Goal: Task Accomplishment & Management: Manage account settings

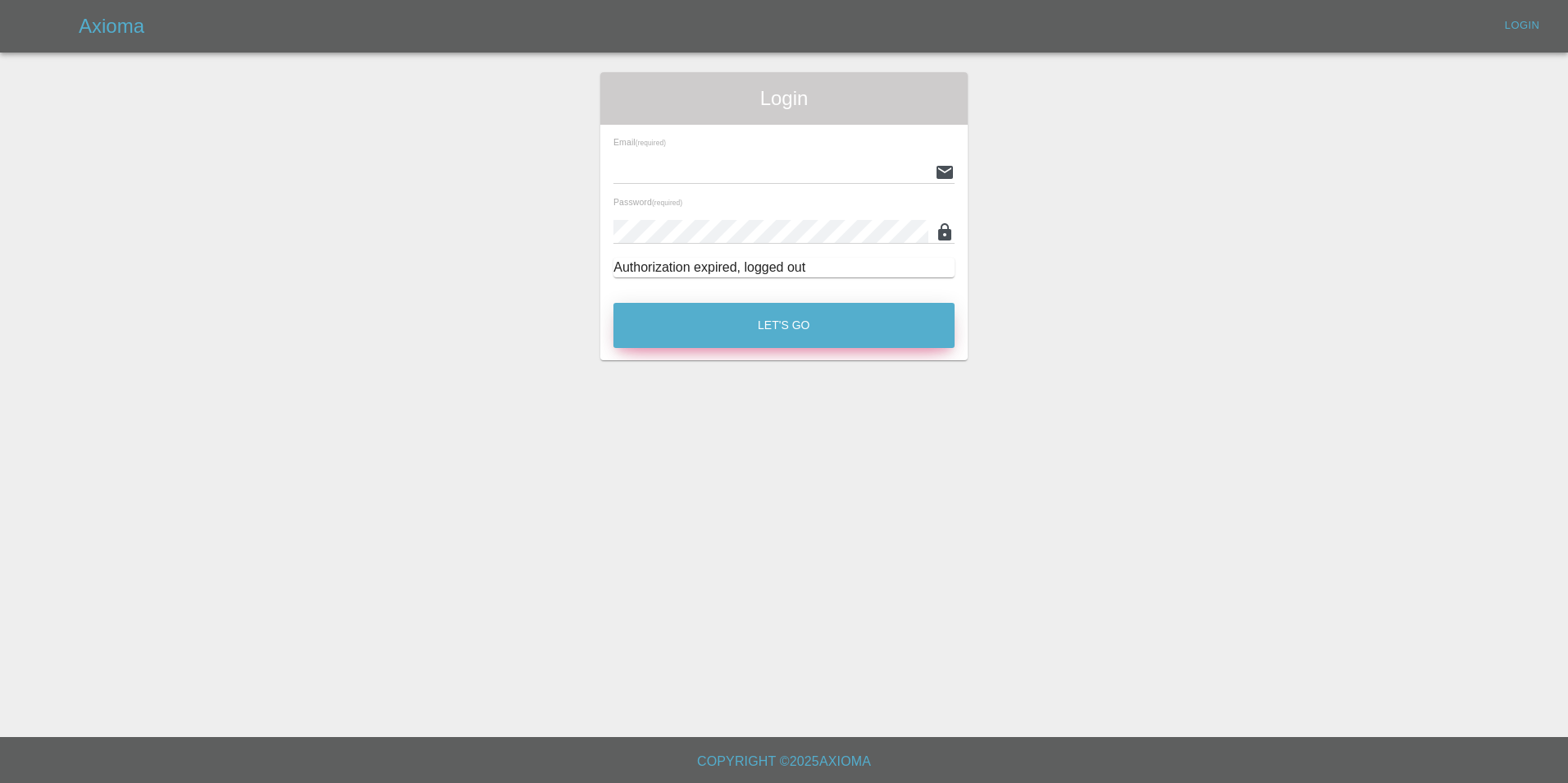
type input "[EMAIL_ADDRESS][DOMAIN_NAME]"
click at [805, 336] on button "Let's Go" at bounding box center [784, 325] width 341 height 45
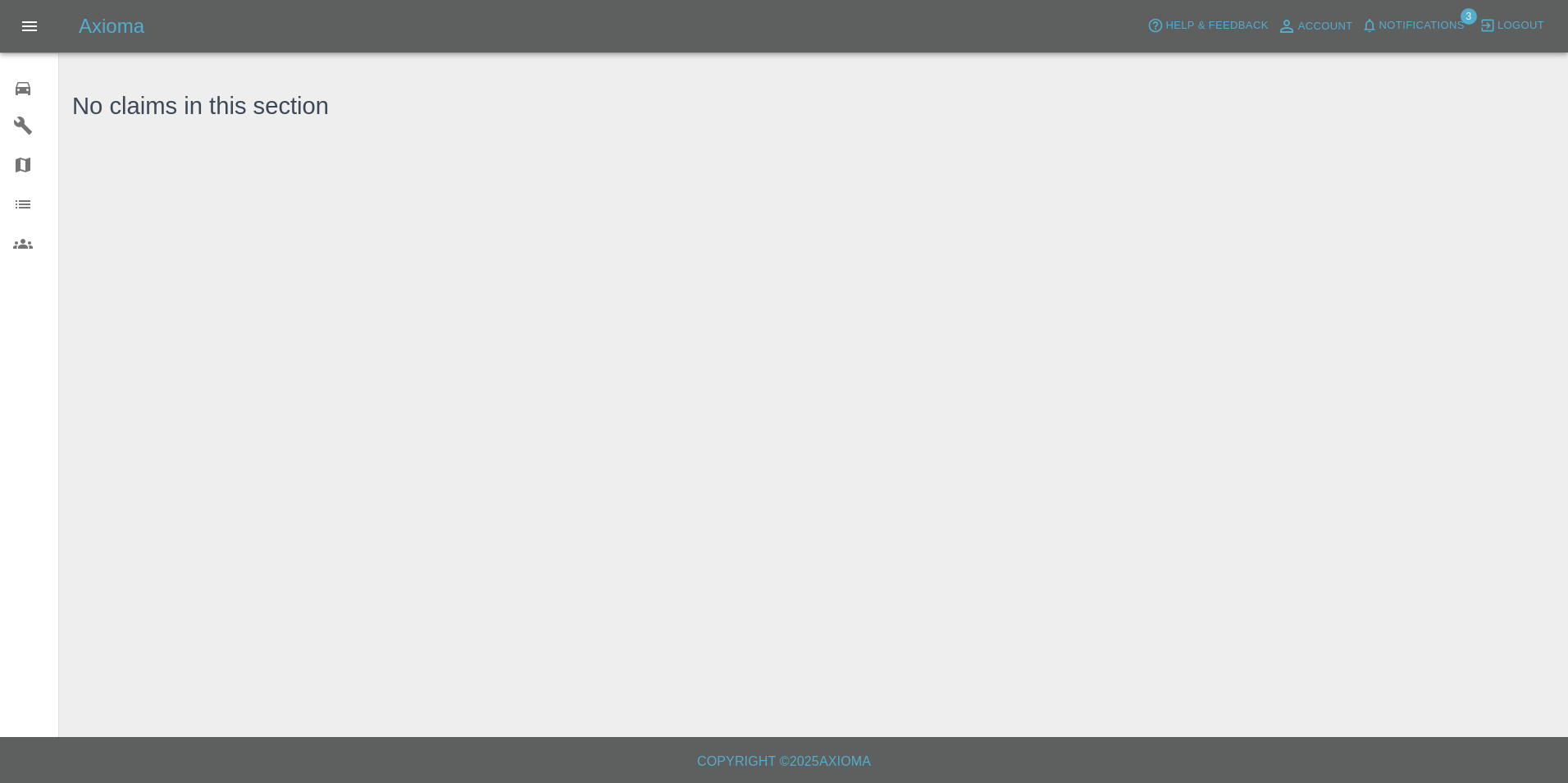
click at [8, 70] on link "0 Repair home" at bounding box center [29, 86] width 58 height 40
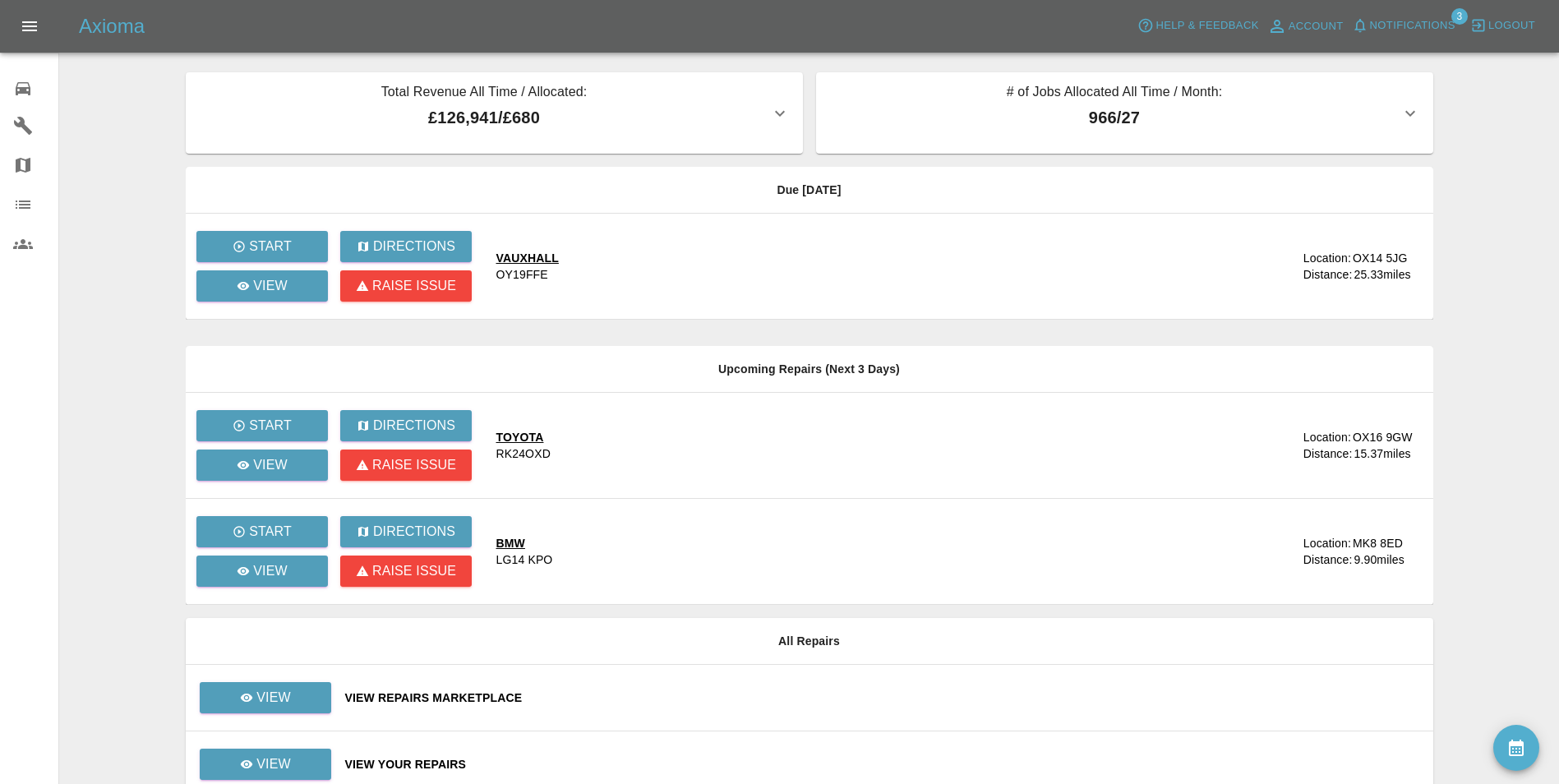
click at [516, 259] on div "VAUXHALL" at bounding box center [527, 258] width 62 height 17
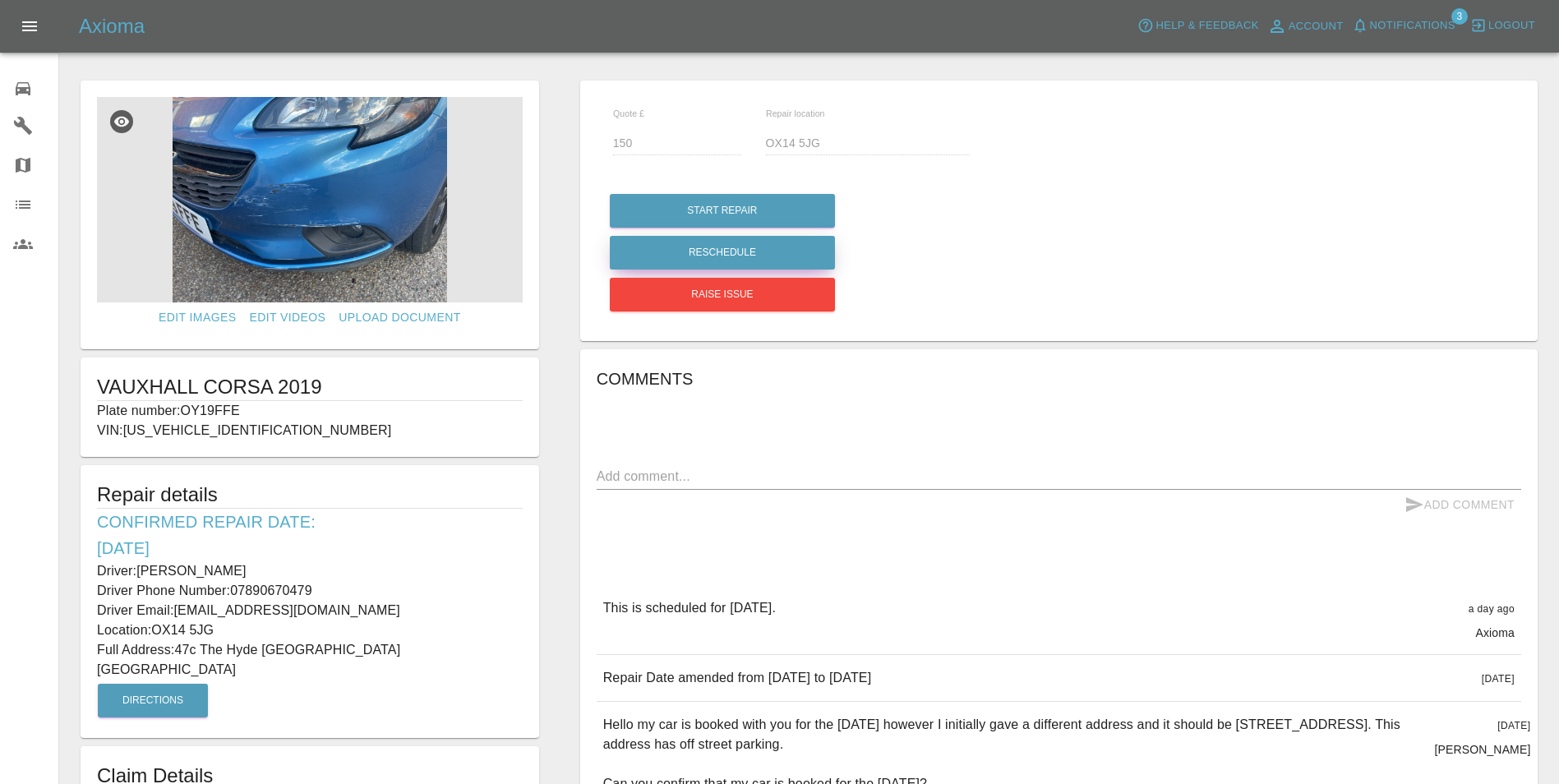
click at [755, 244] on button "Reschedule" at bounding box center [722, 253] width 225 height 34
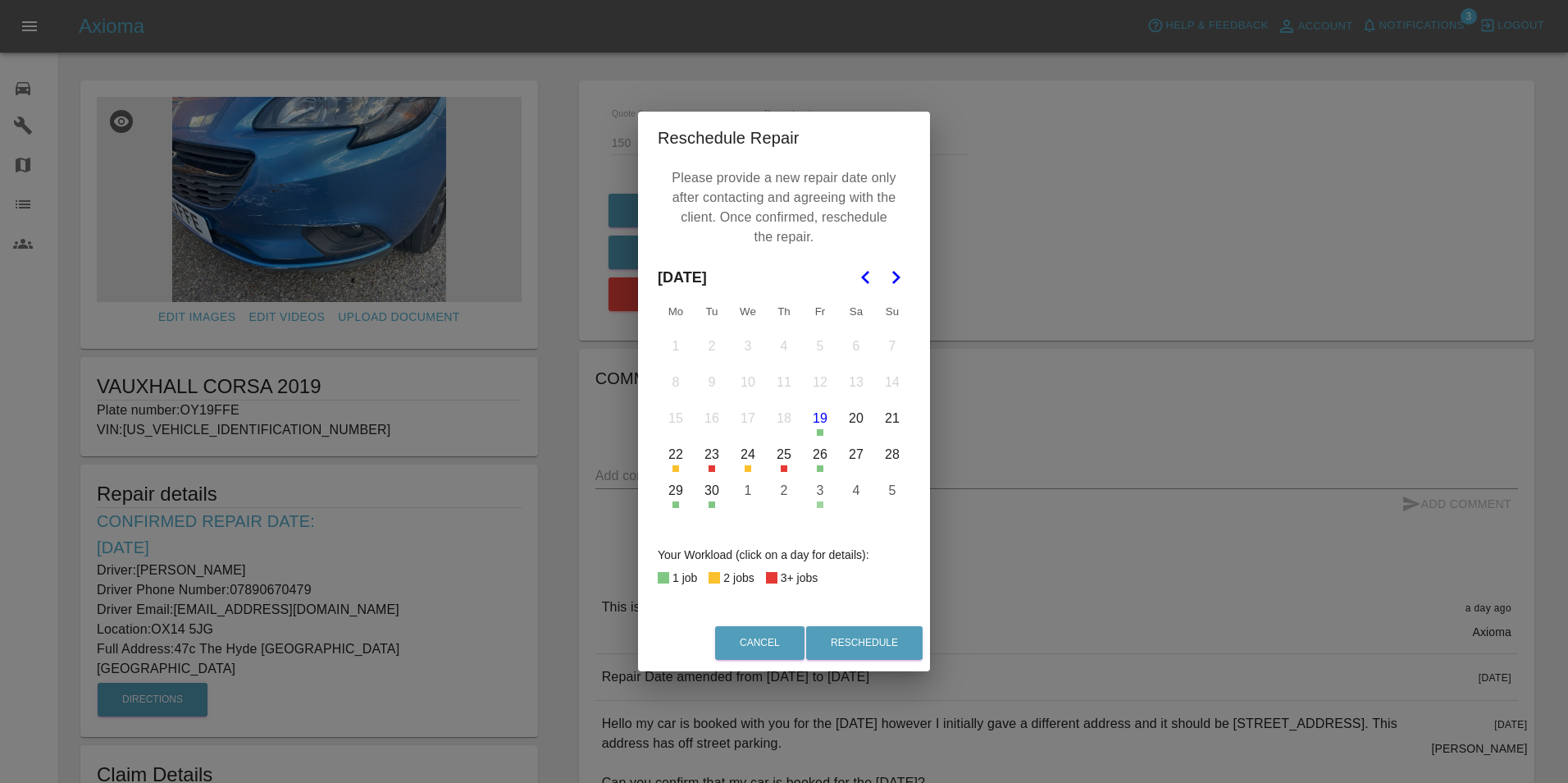
click at [855, 422] on button "20" at bounding box center [856, 418] width 35 height 35
click at [861, 639] on button "Reschedule" at bounding box center [864, 642] width 117 height 34
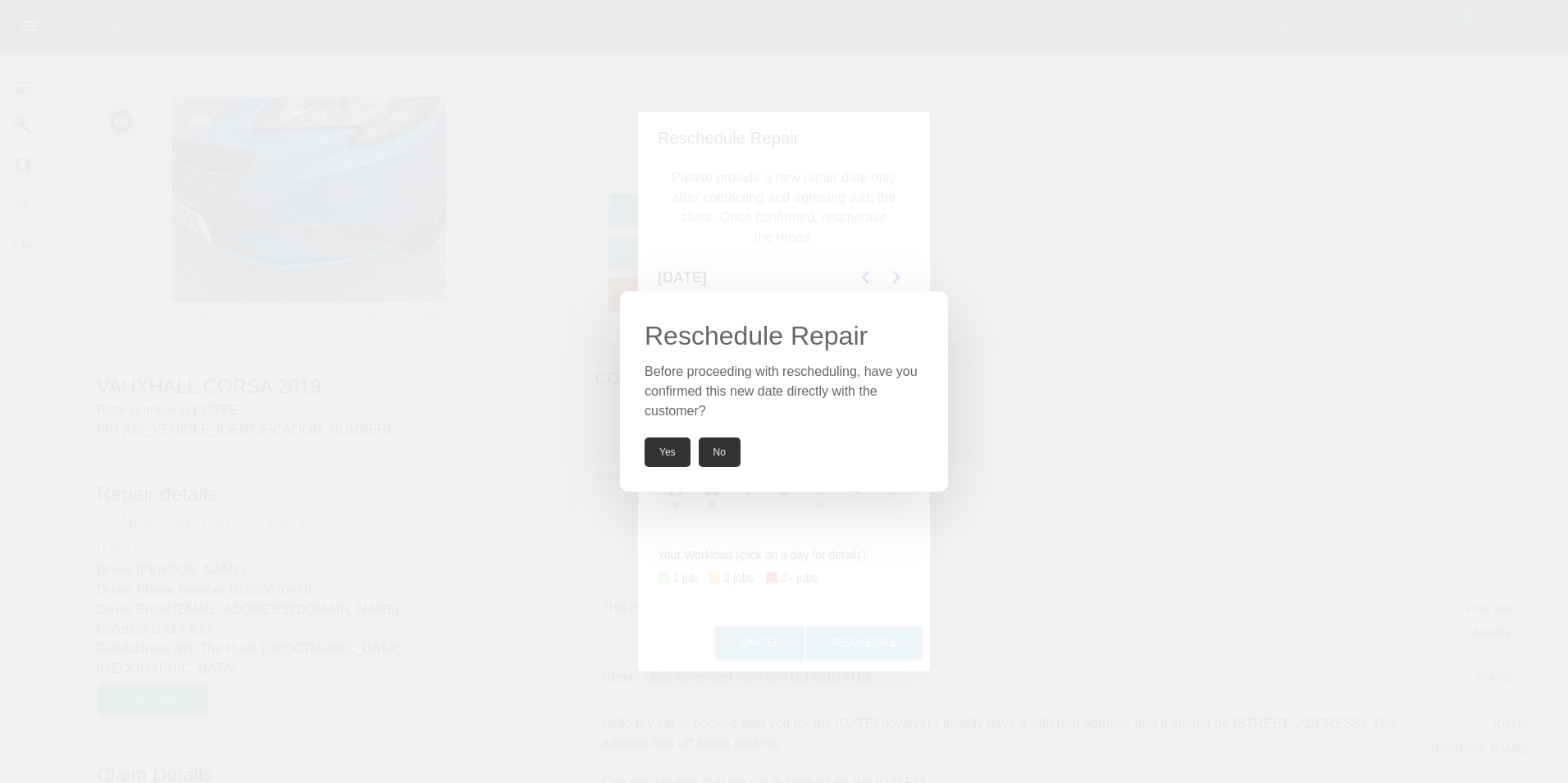
click at [681, 452] on button "Yes" at bounding box center [668, 452] width 46 height 30
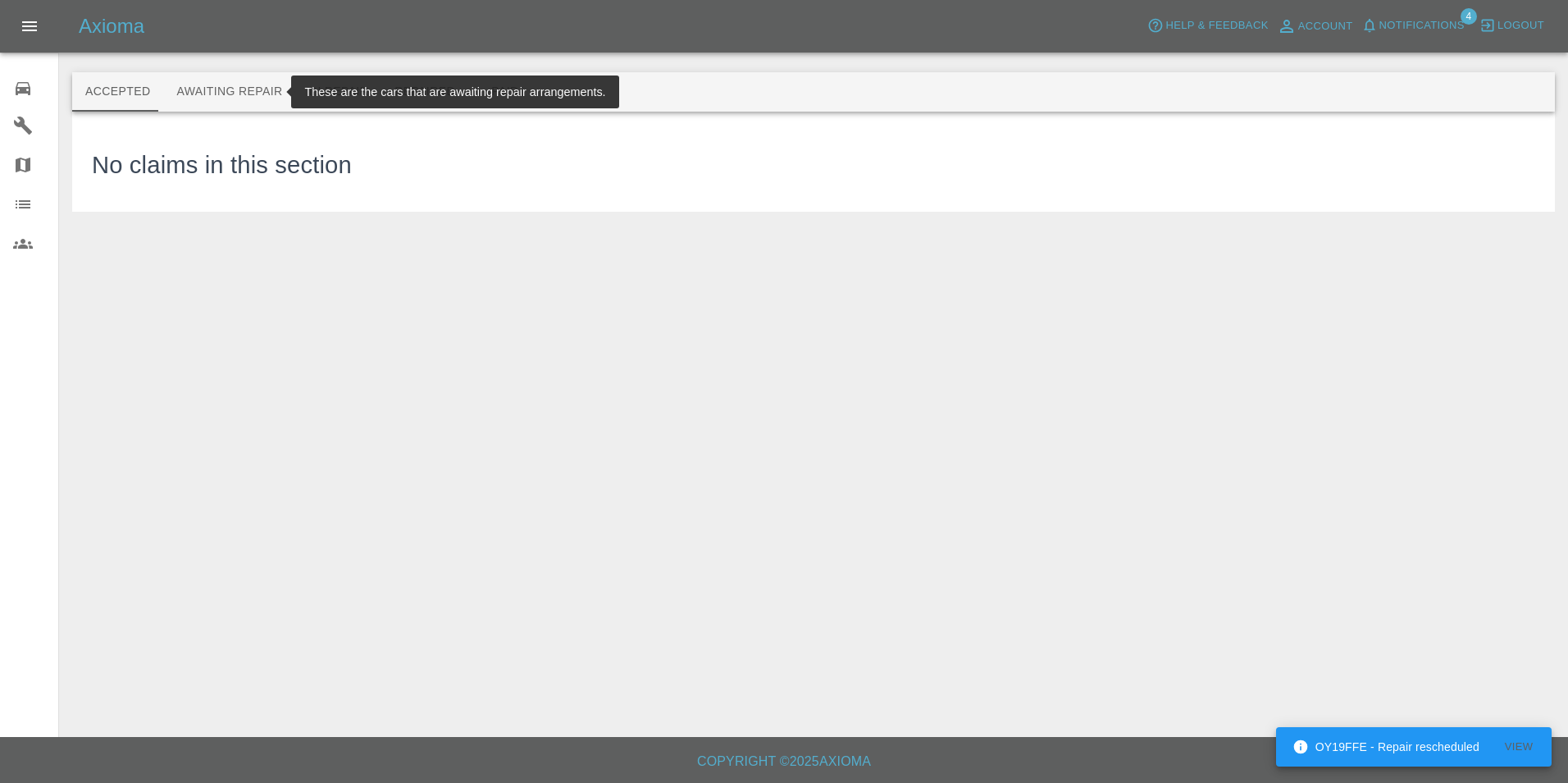
click at [224, 85] on button "Awaiting Repair" at bounding box center [229, 92] width 132 height 40
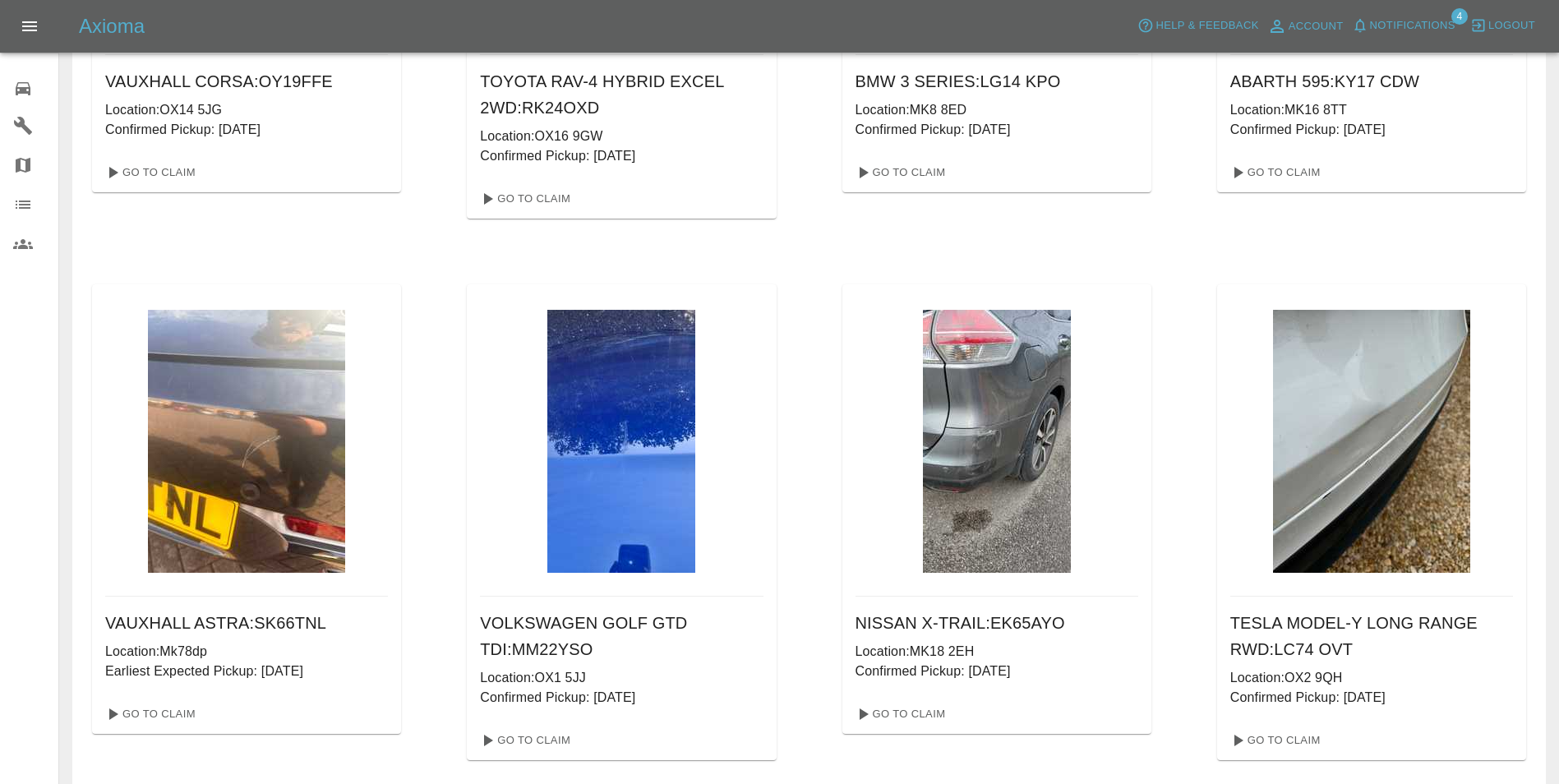
scroll to position [411, 0]
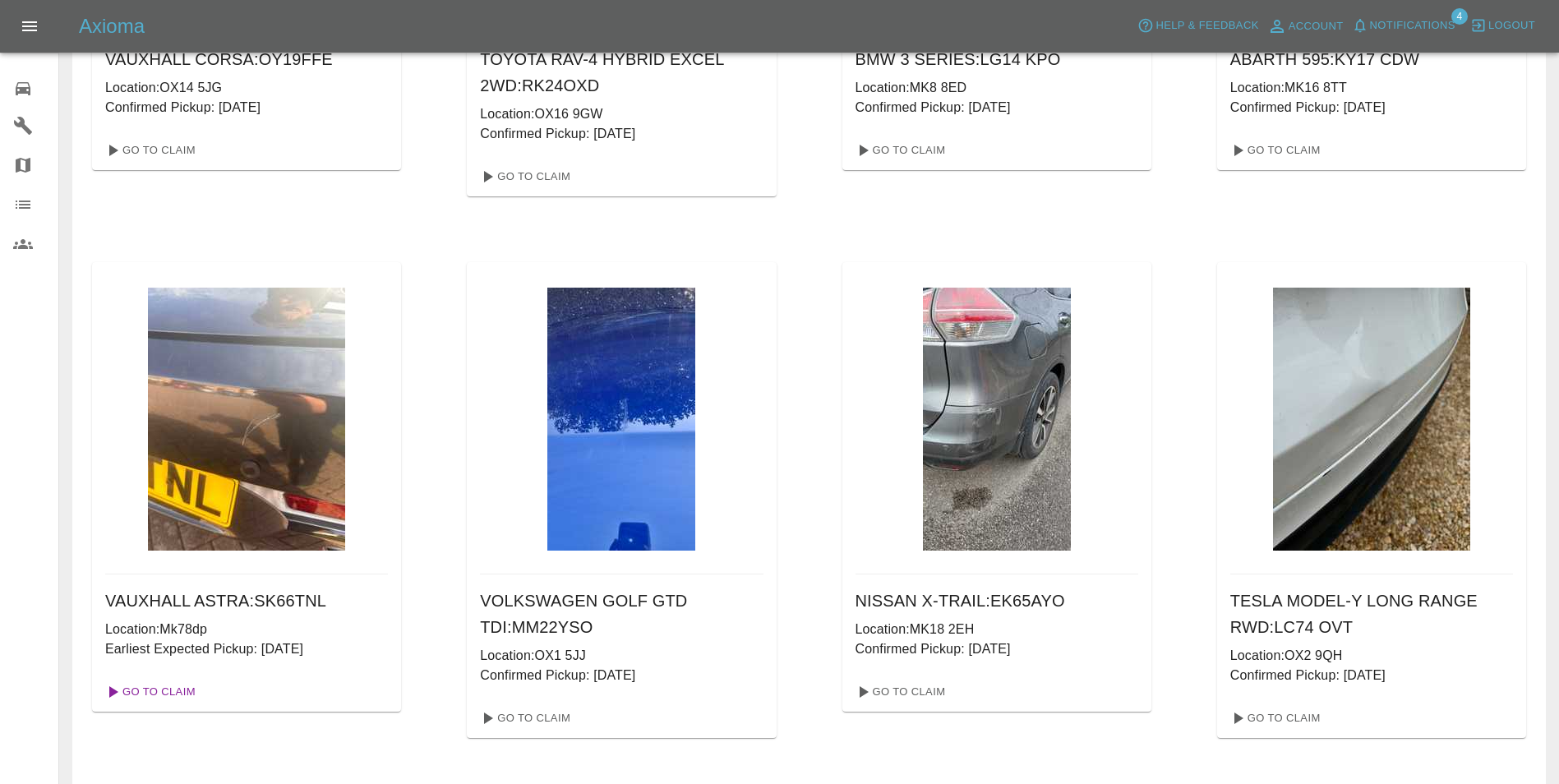
click at [165, 689] on link "Go To Claim" at bounding box center [149, 692] width 101 height 26
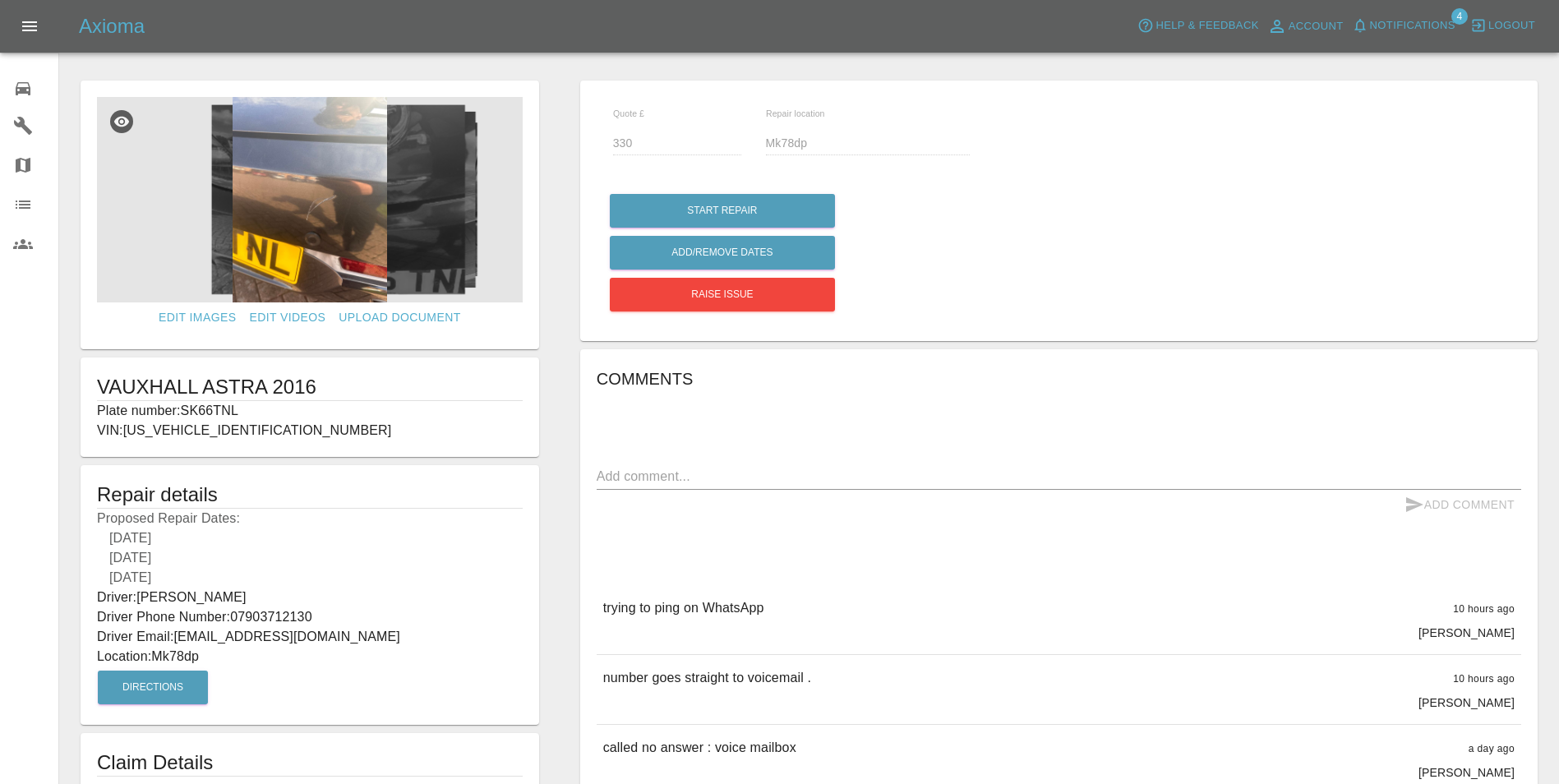
click at [365, 233] on img at bounding box center [310, 200] width 426 height 205
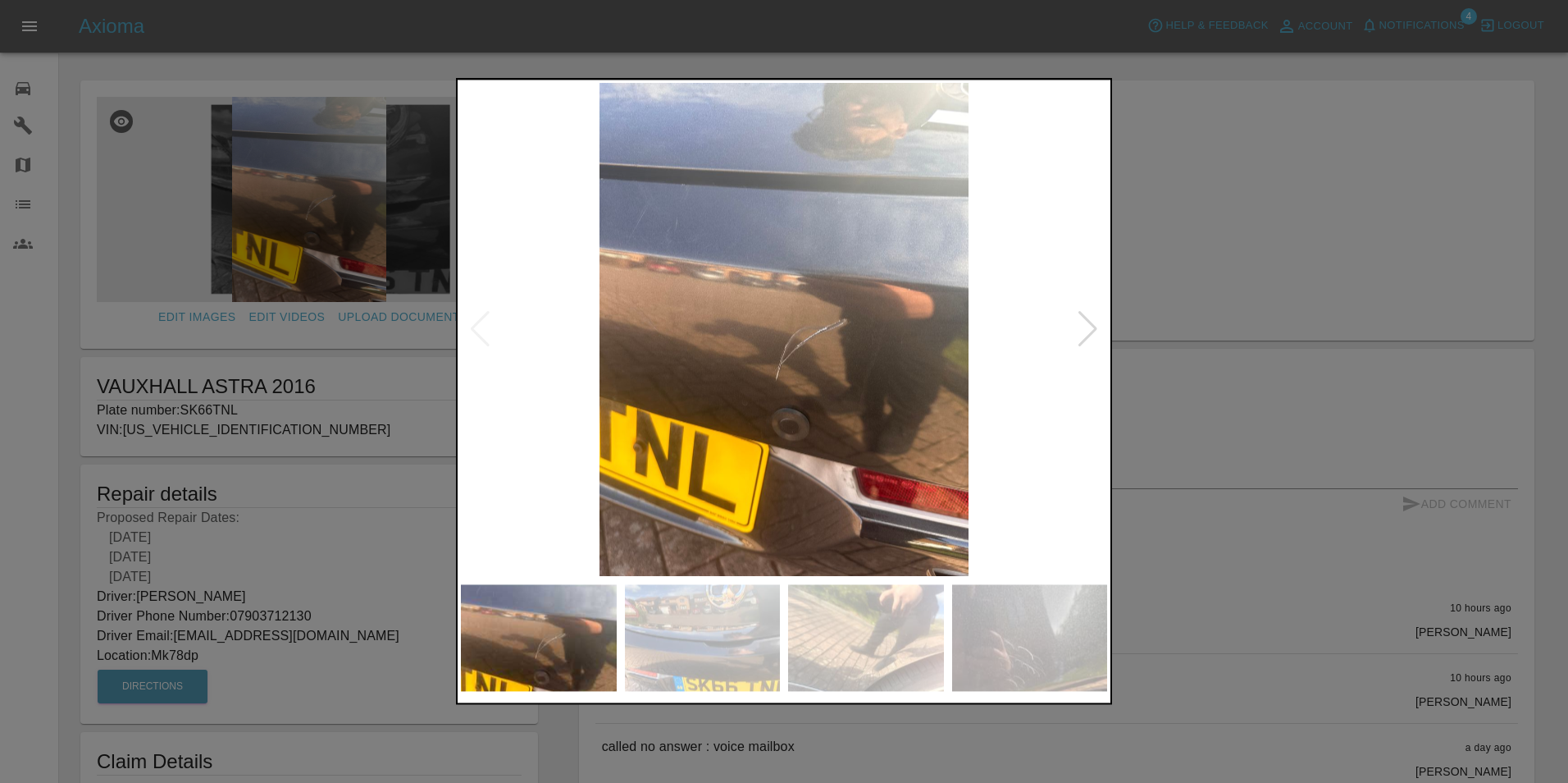
click at [1091, 336] on div at bounding box center [1088, 330] width 22 height 36
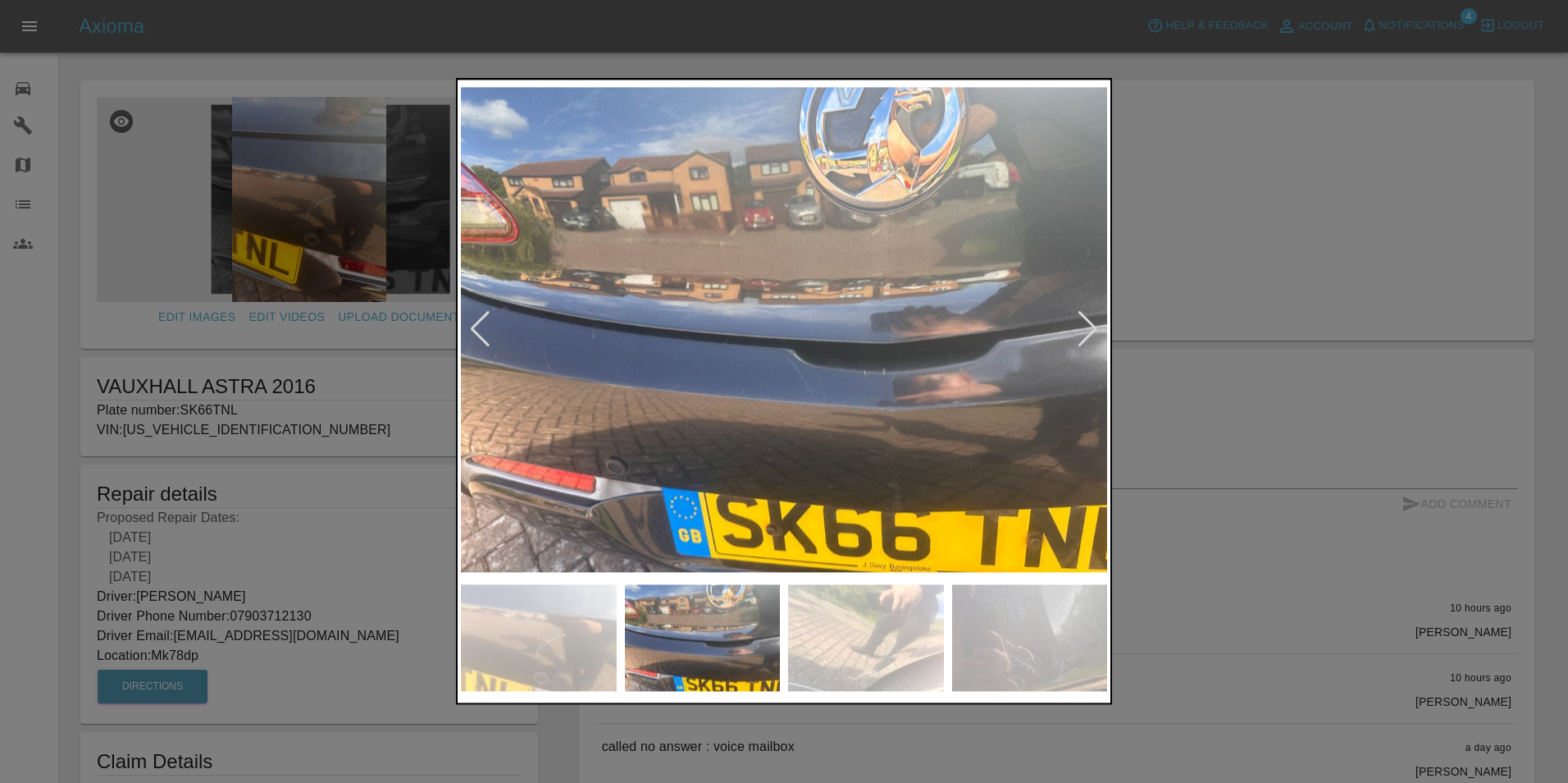
click at [1091, 336] on div at bounding box center [1088, 330] width 22 height 36
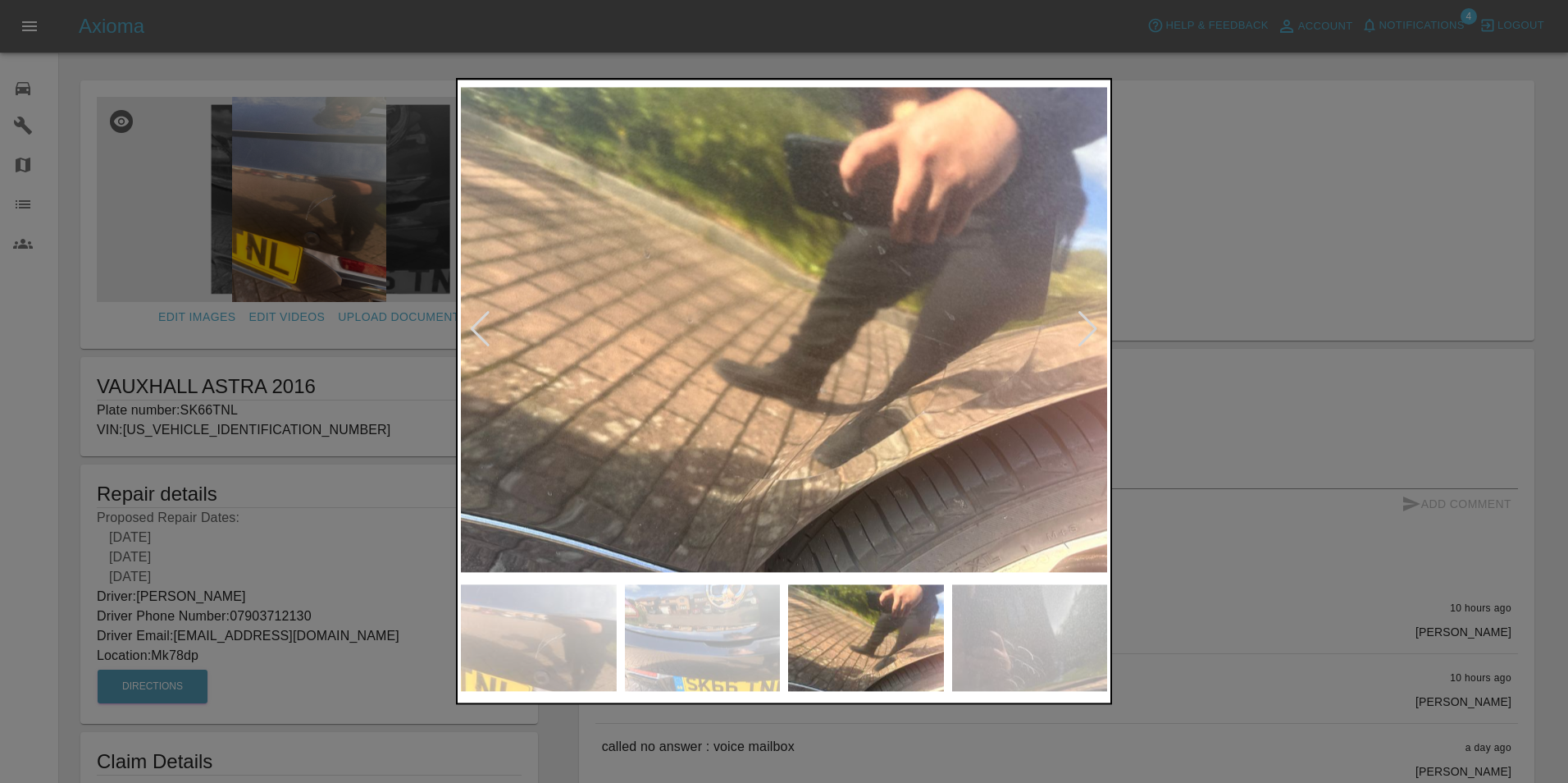
click at [1091, 336] on div at bounding box center [1088, 330] width 22 height 36
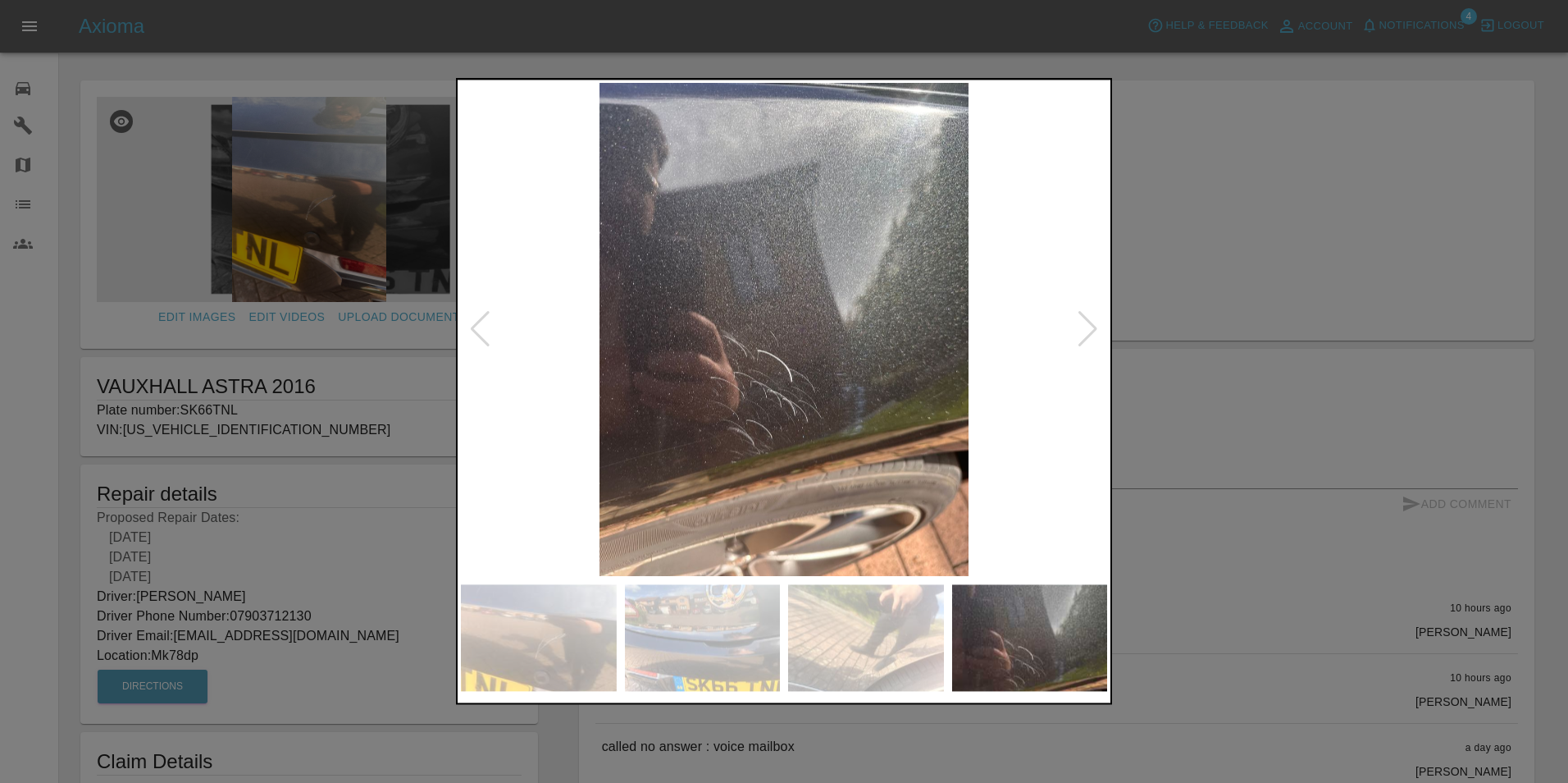
click at [1091, 336] on div at bounding box center [1088, 330] width 22 height 36
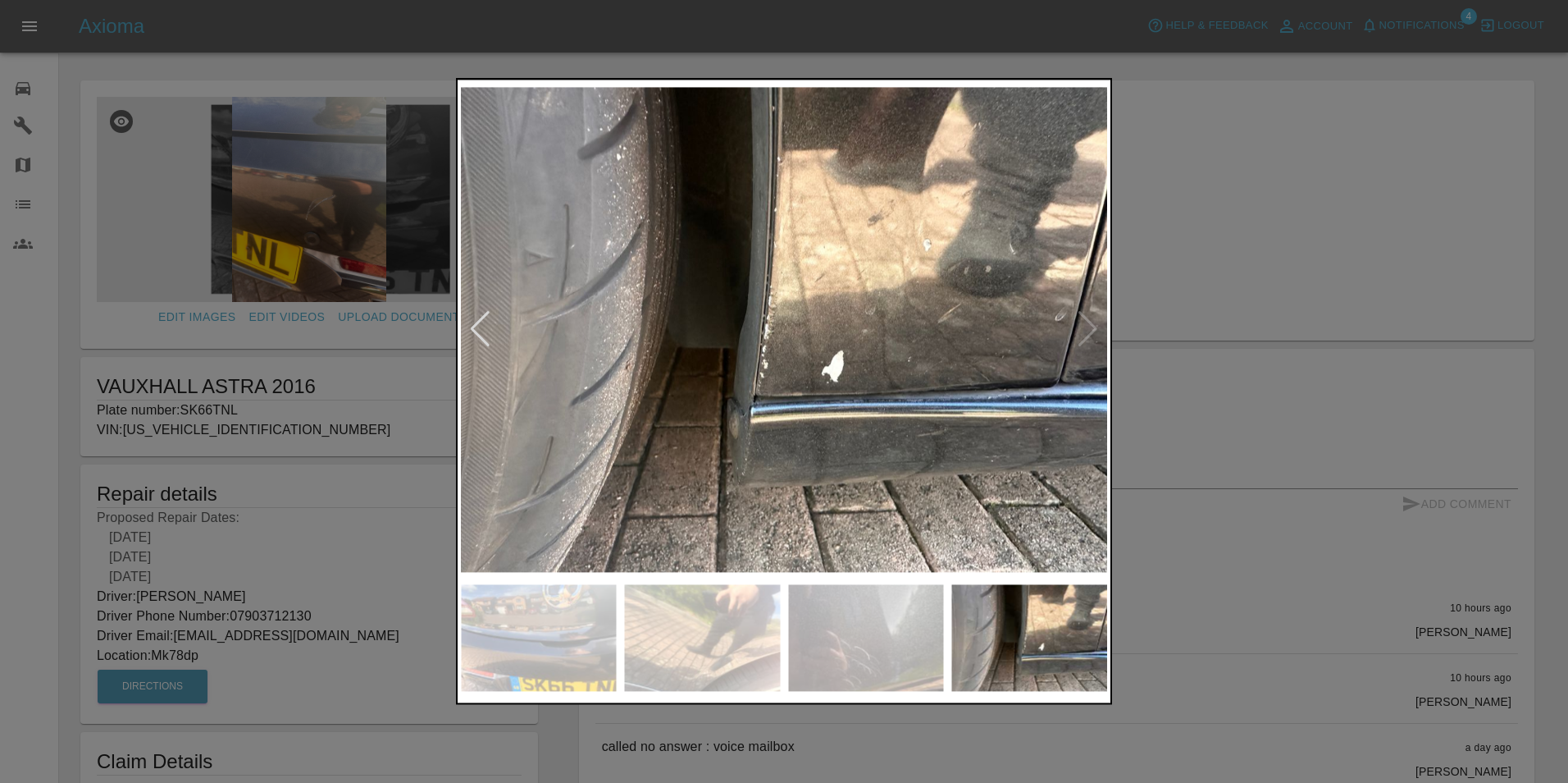
click at [1143, 293] on div at bounding box center [784, 391] width 1568 height 783
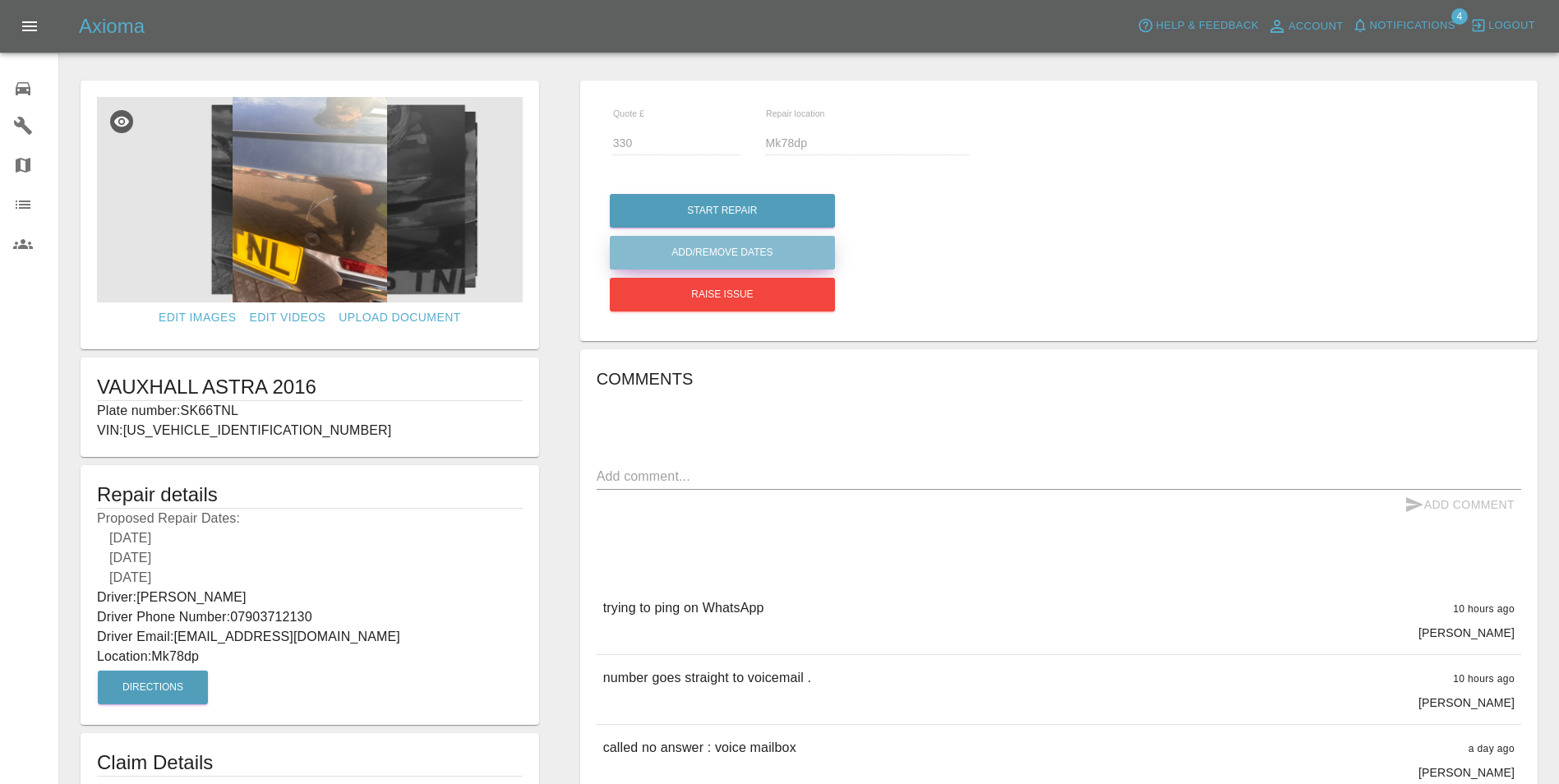
click at [741, 254] on button "Add/Remove Dates" at bounding box center [722, 253] width 225 height 34
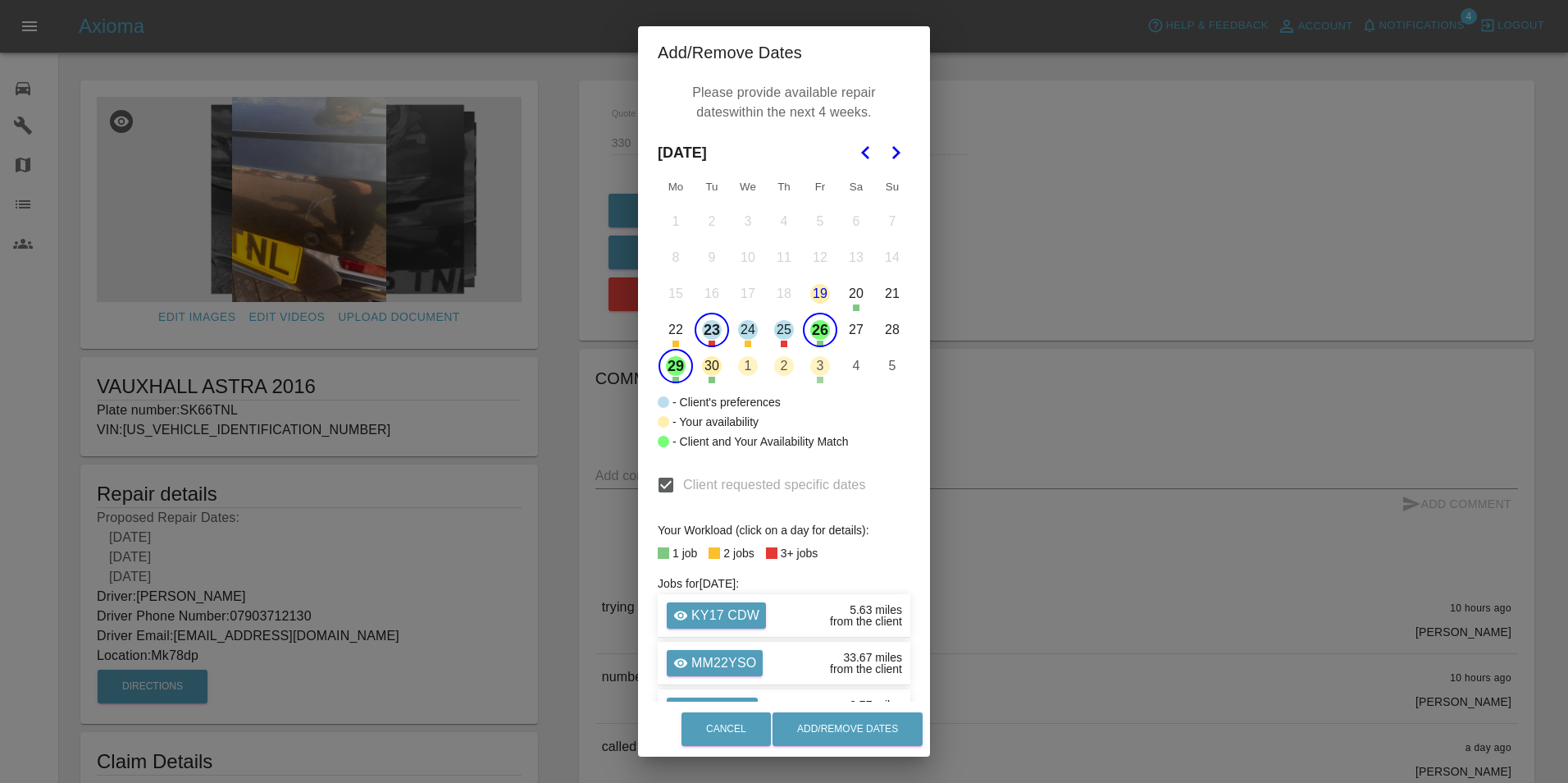
click at [709, 334] on button "23" at bounding box center [712, 330] width 35 height 35
click at [745, 370] on button "1" at bounding box center [748, 366] width 35 height 35
click at [782, 372] on button "2" at bounding box center [784, 366] width 35 height 35
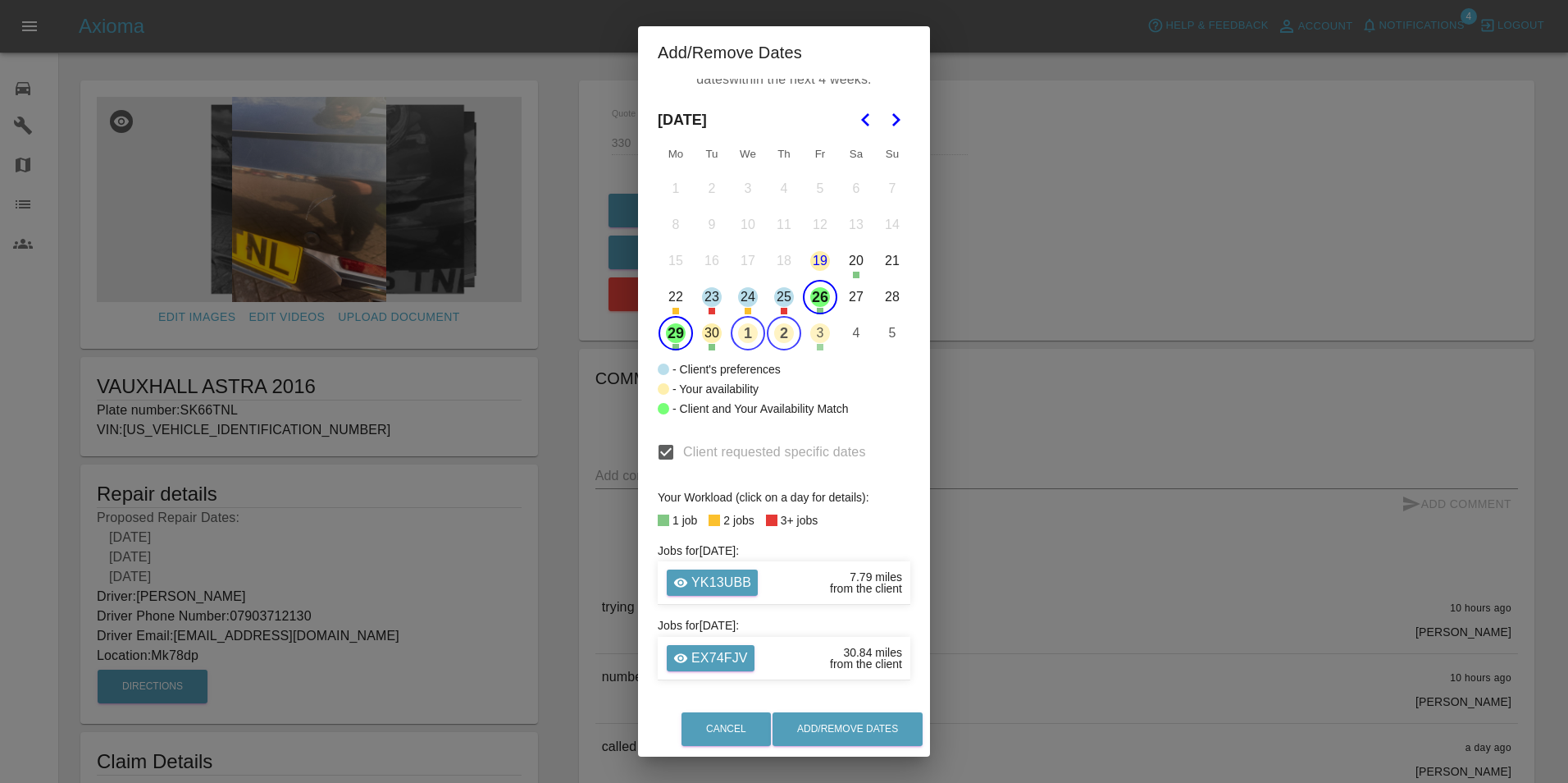
scroll to position [36, 0]
click at [666, 330] on button "29" at bounding box center [676, 330] width 35 height 35
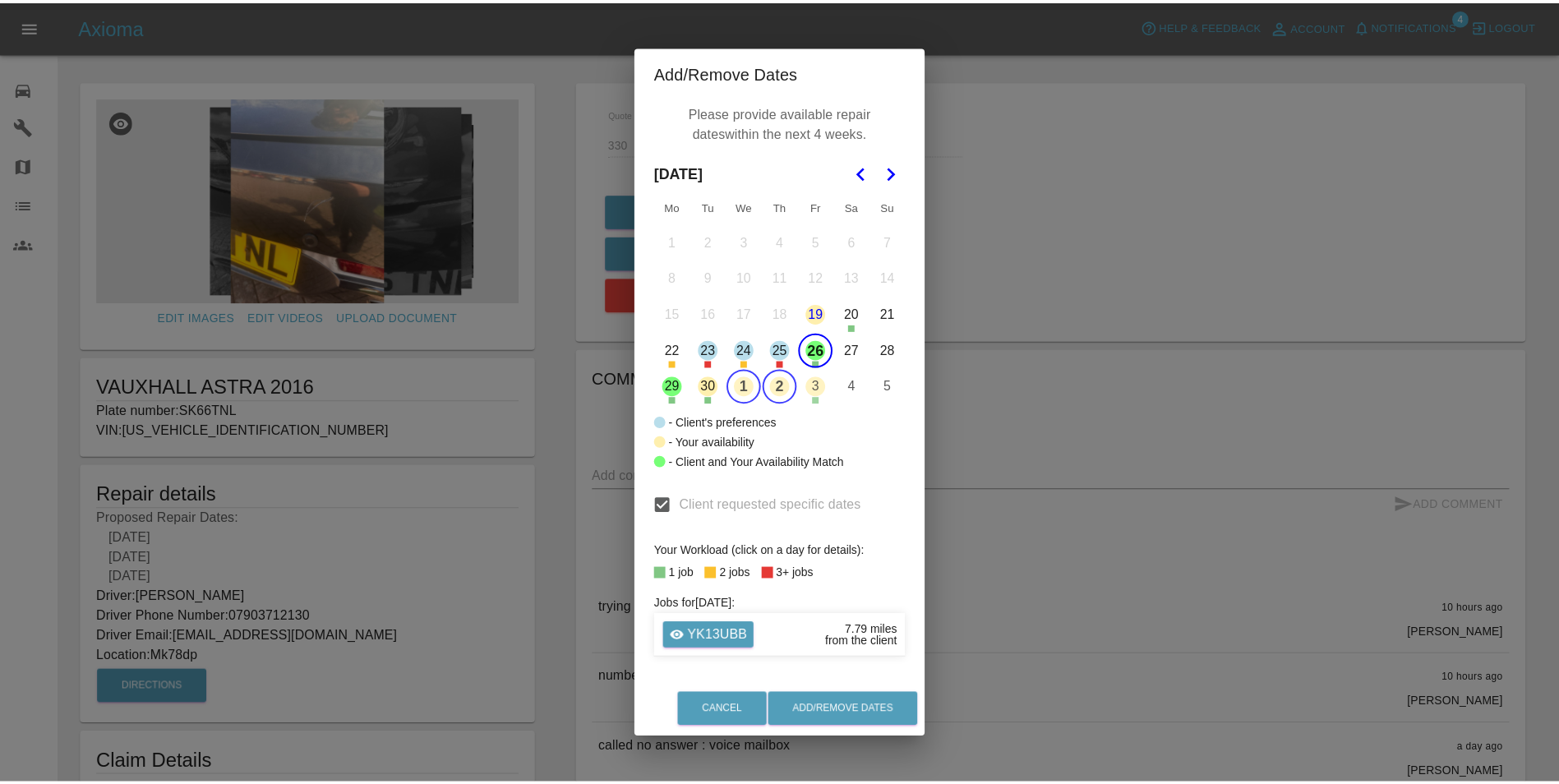
scroll to position [0, 0]
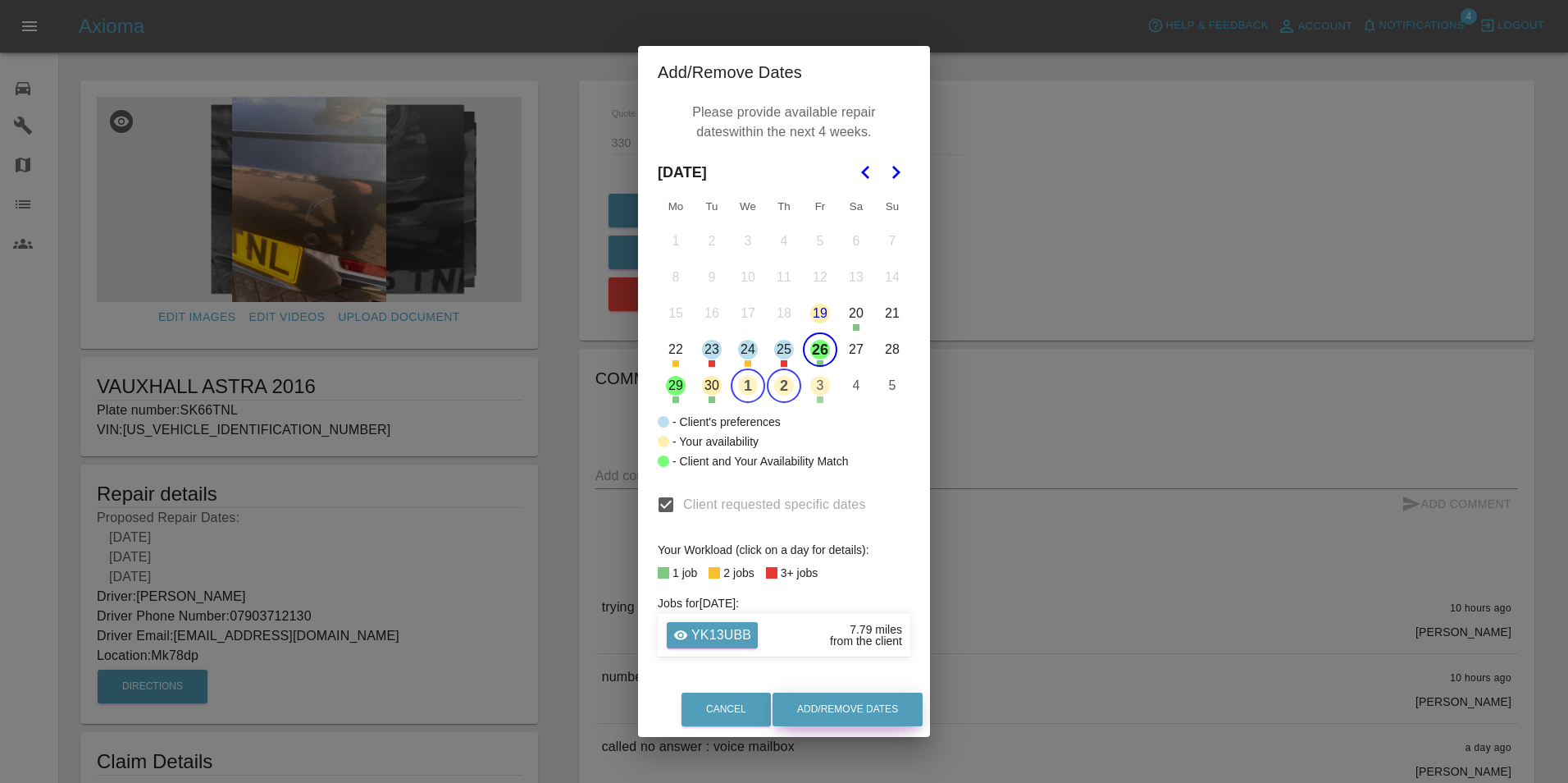
click at [825, 708] on button "Add/Remove Dates" at bounding box center [848, 709] width 150 height 34
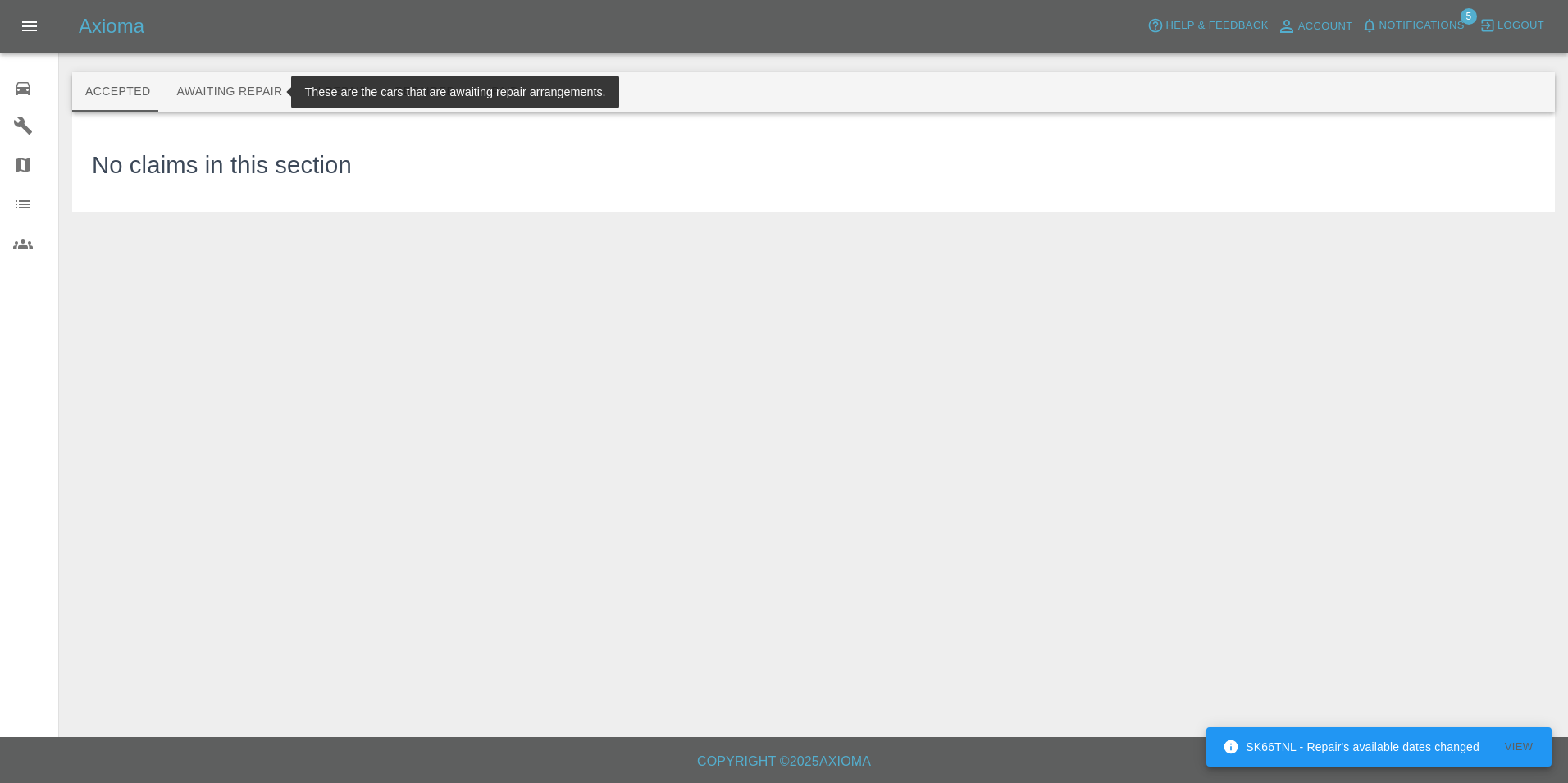
click at [232, 95] on button "Awaiting Repair" at bounding box center [229, 92] width 132 height 40
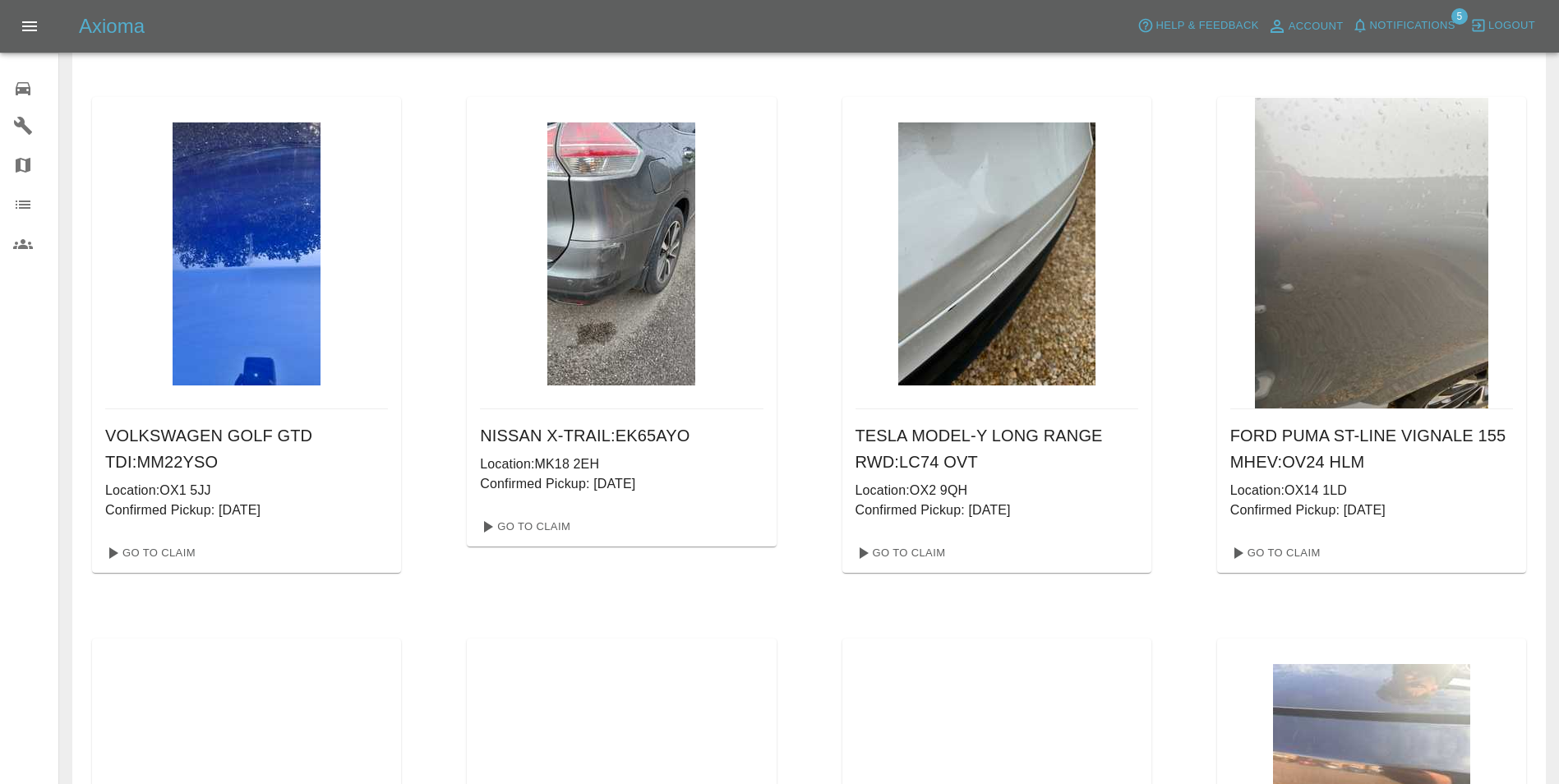
scroll to position [575, 0]
click at [1289, 555] on link "Go To Claim" at bounding box center [1274, 554] width 101 height 26
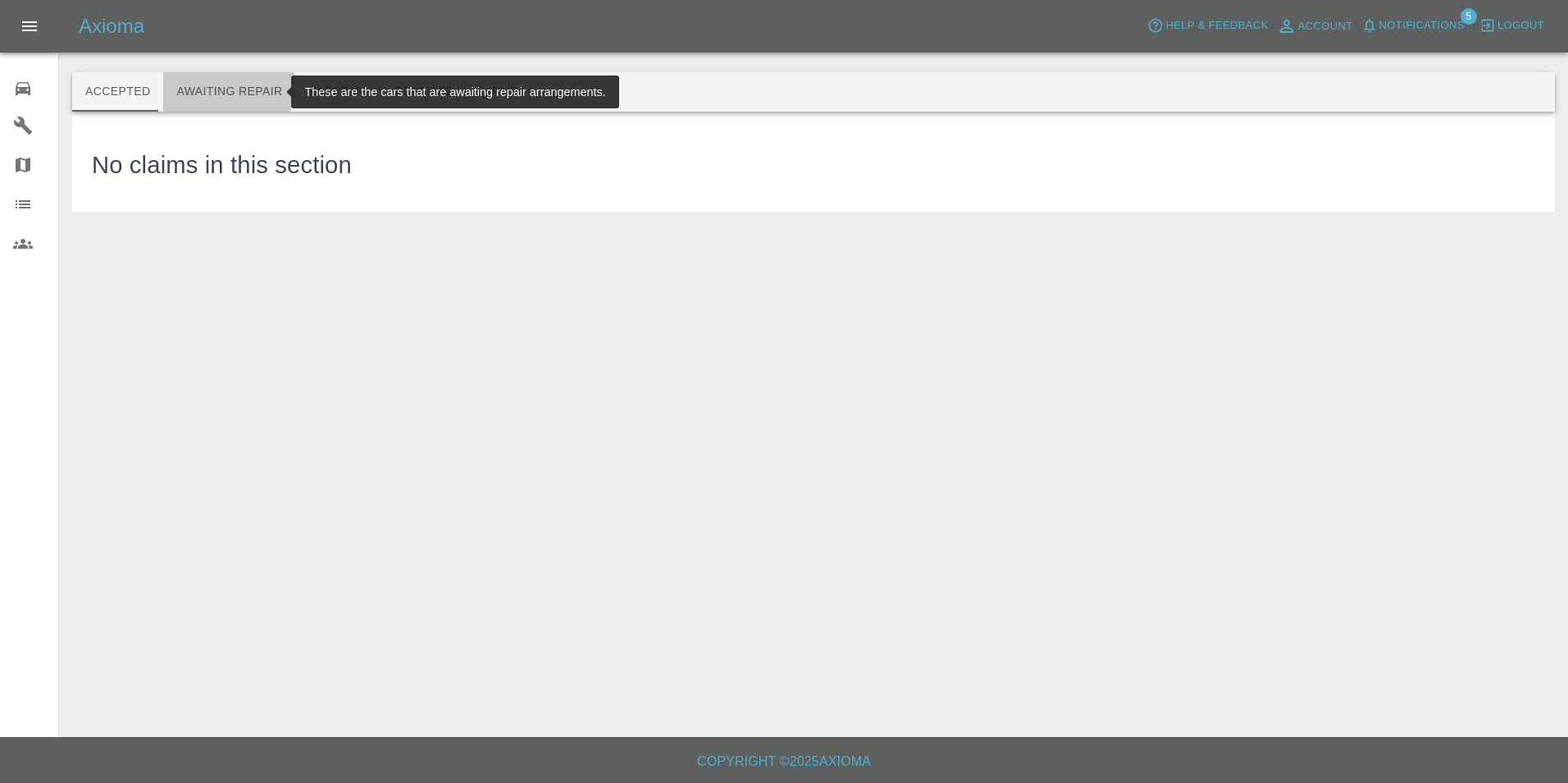
click at [216, 85] on button "Awaiting Repair" at bounding box center [229, 92] width 132 height 40
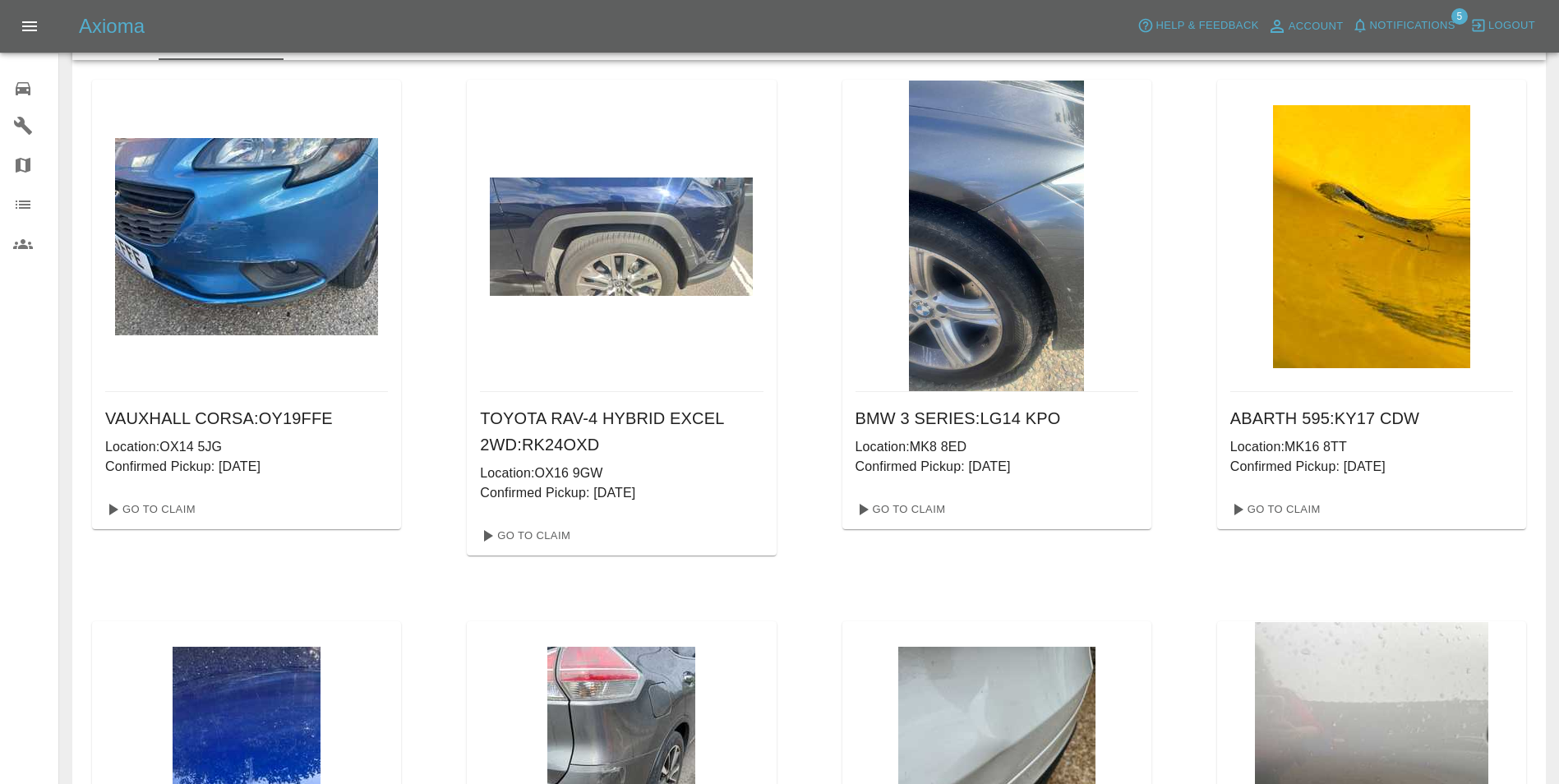
scroll to position [329, 0]
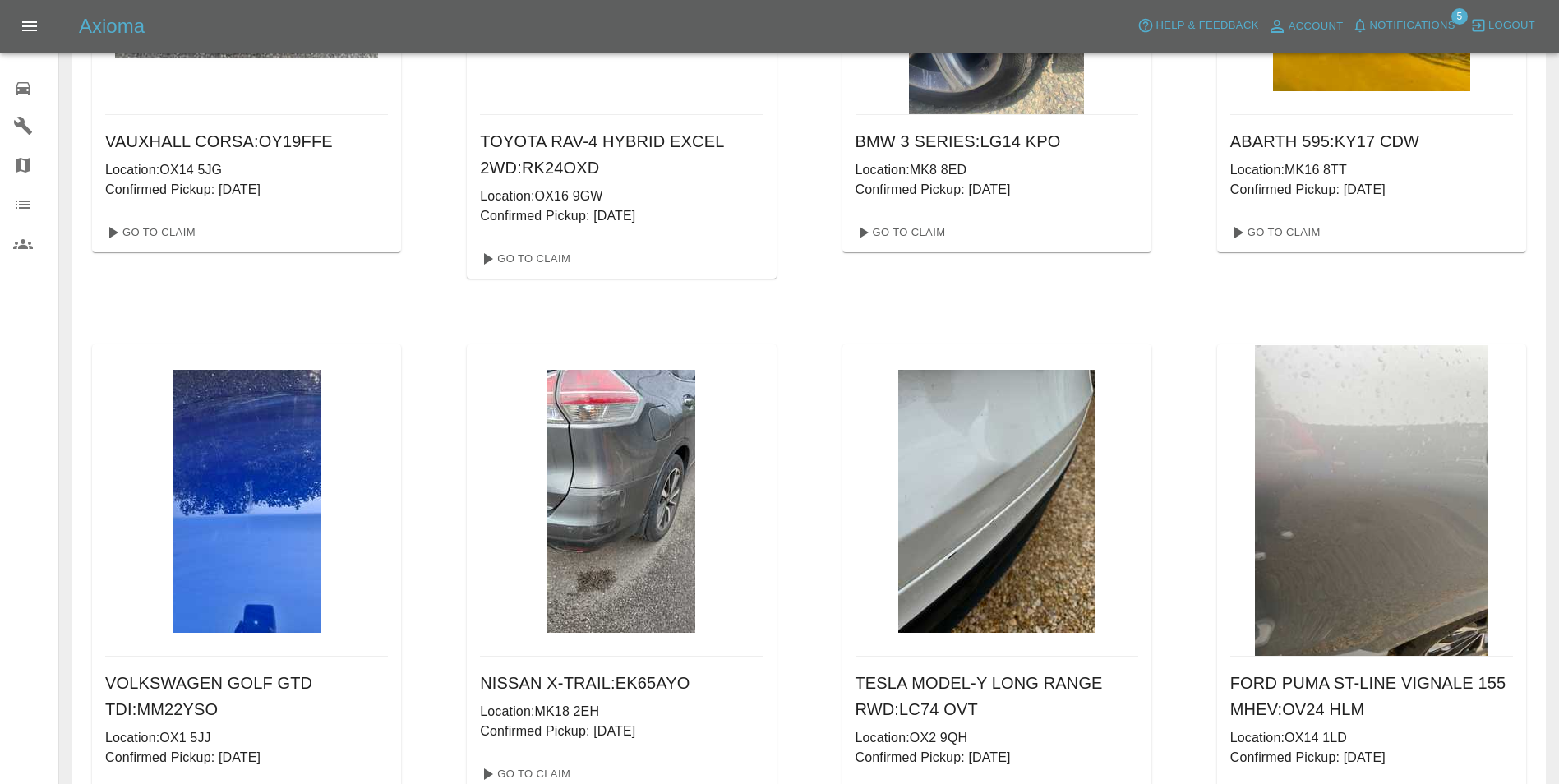
click at [968, 593] on img at bounding box center [997, 502] width 197 height 263
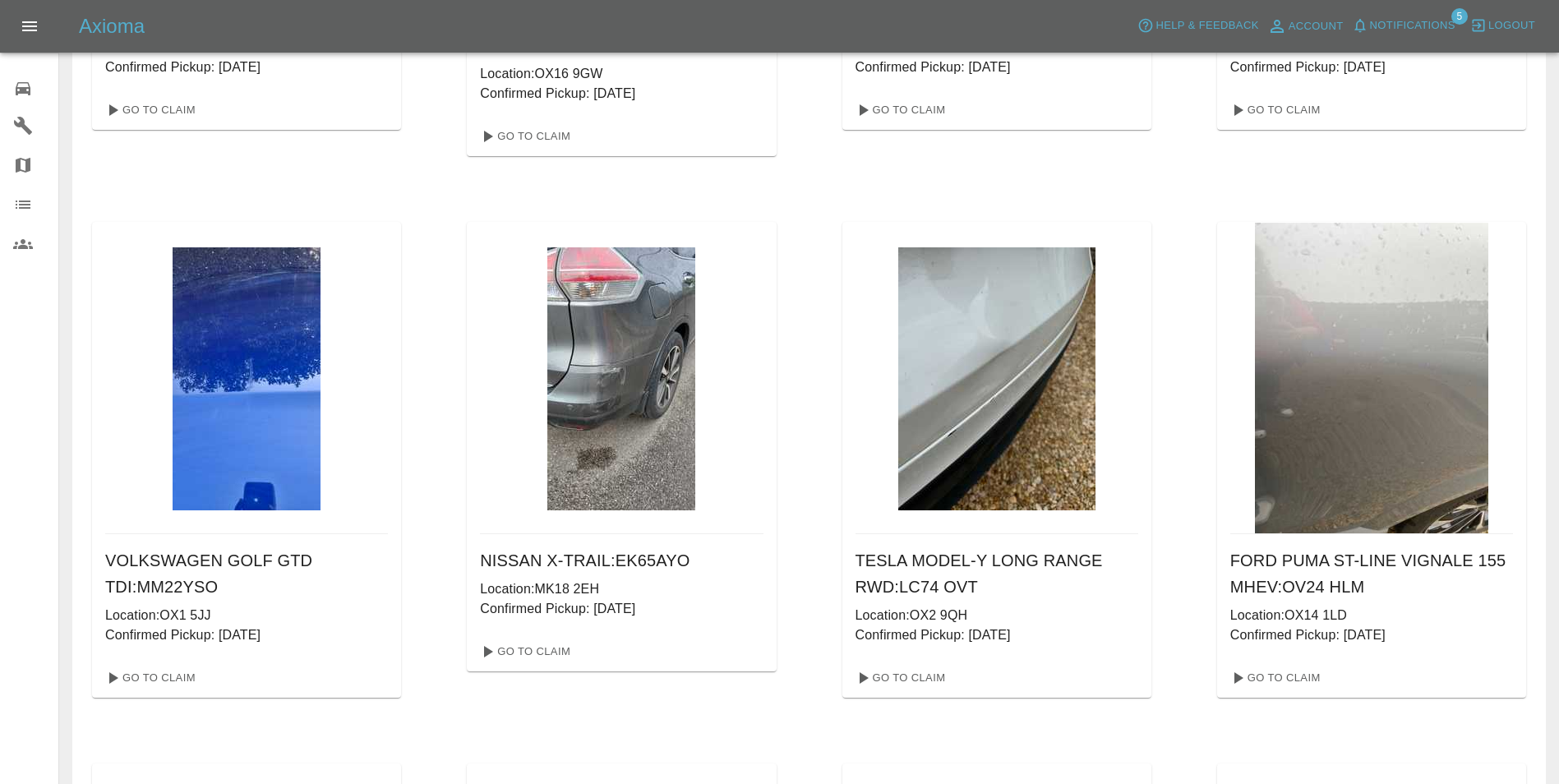
scroll to position [493, 0]
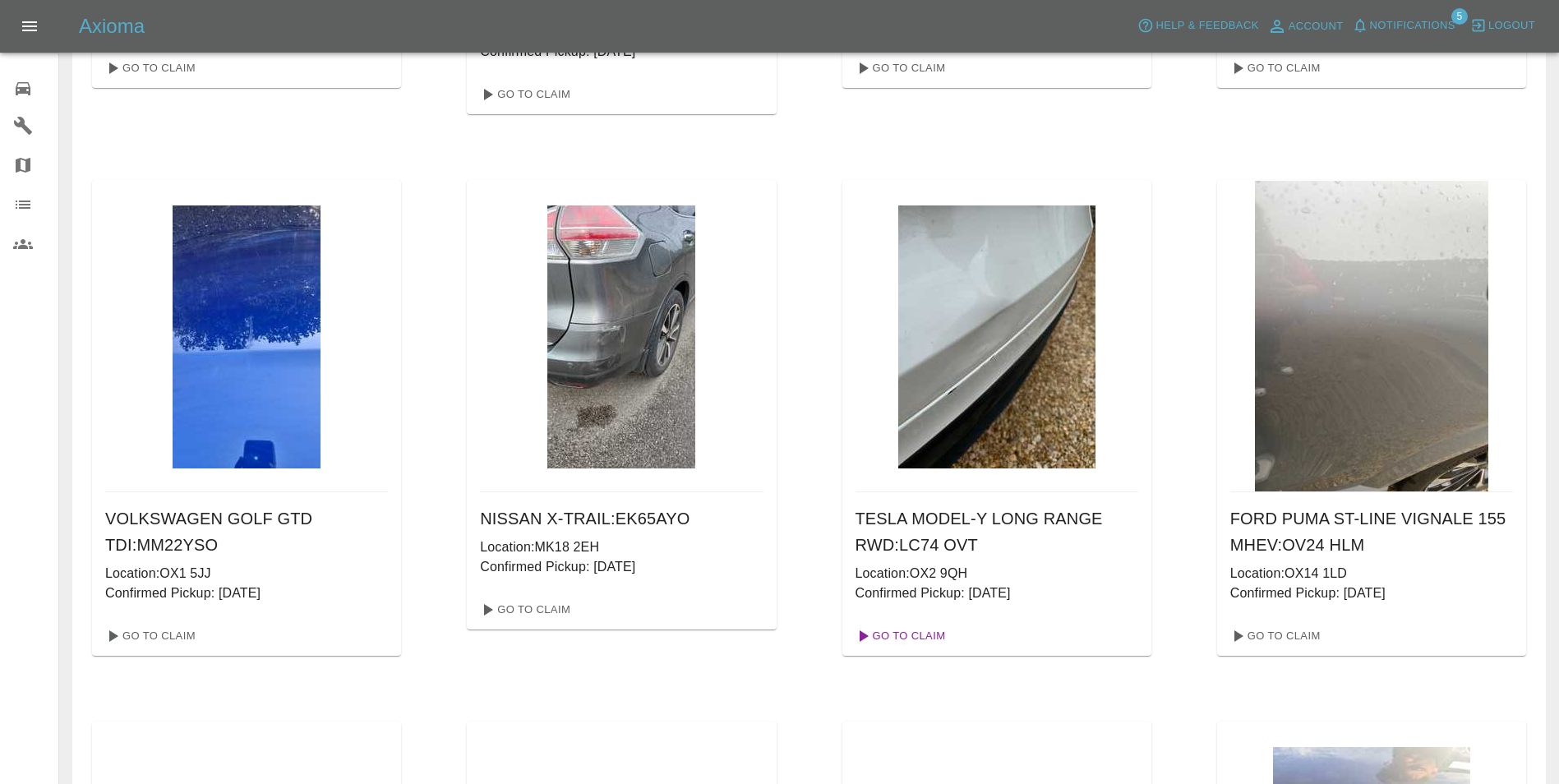
click at [919, 631] on link "Go To Claim" at bounding box center [900, 636] width 101 height 26
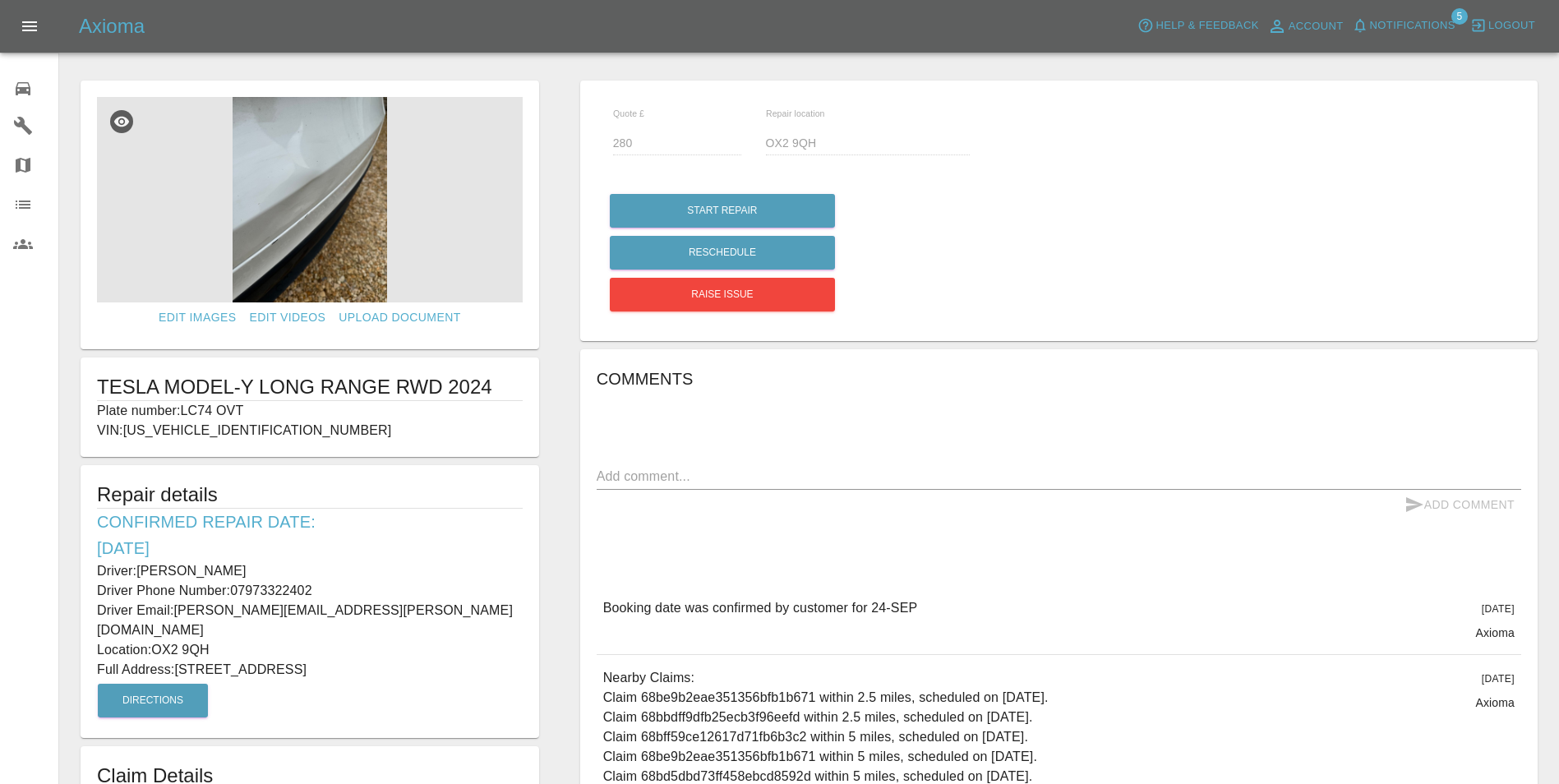
click at [21, 87] on icon at bounding box center [23, 89] width 15 height 13
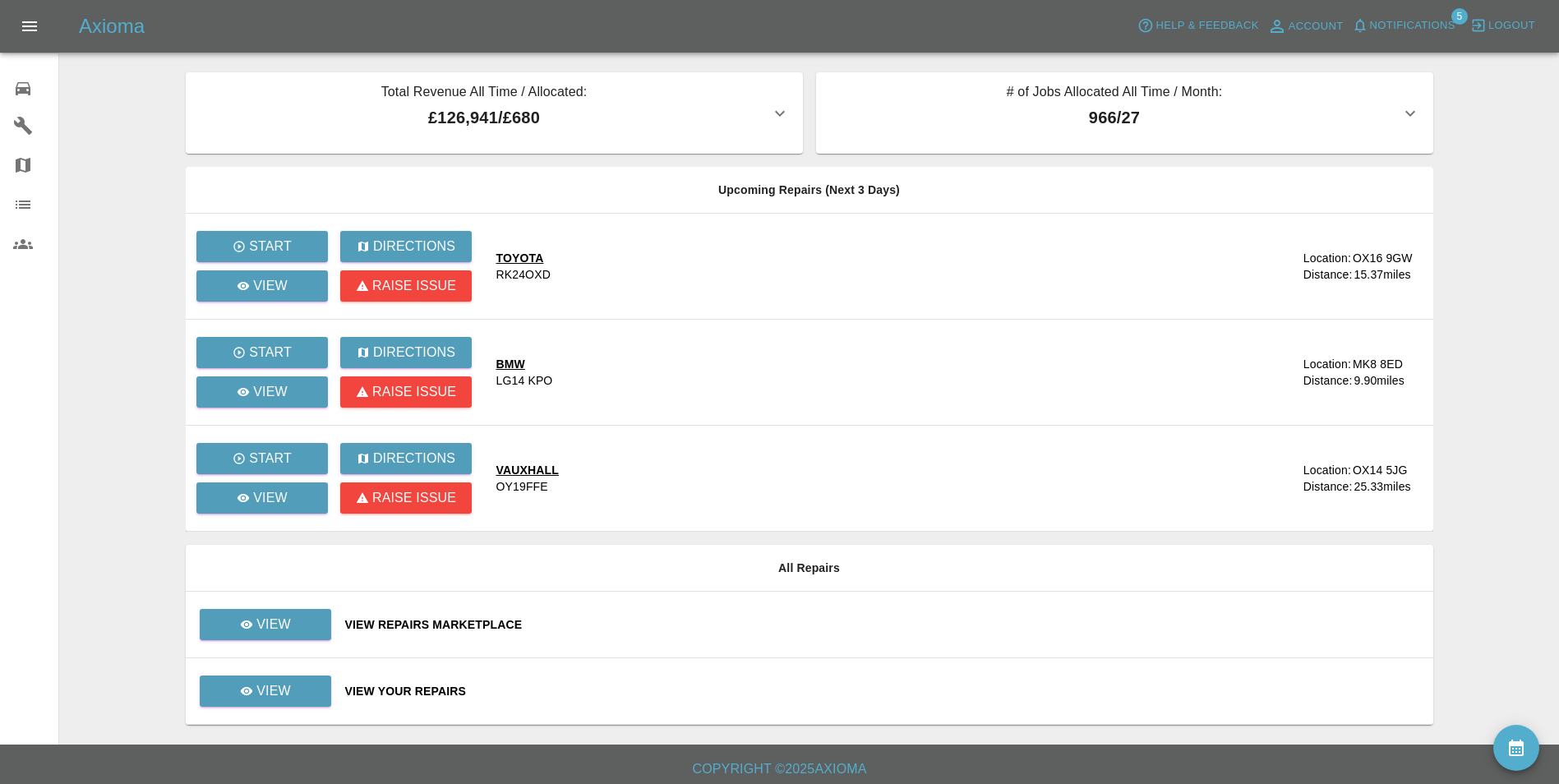
click at [1455, 28] on span "Notifications" at bounding box center [1412, 26] width 85 height 19
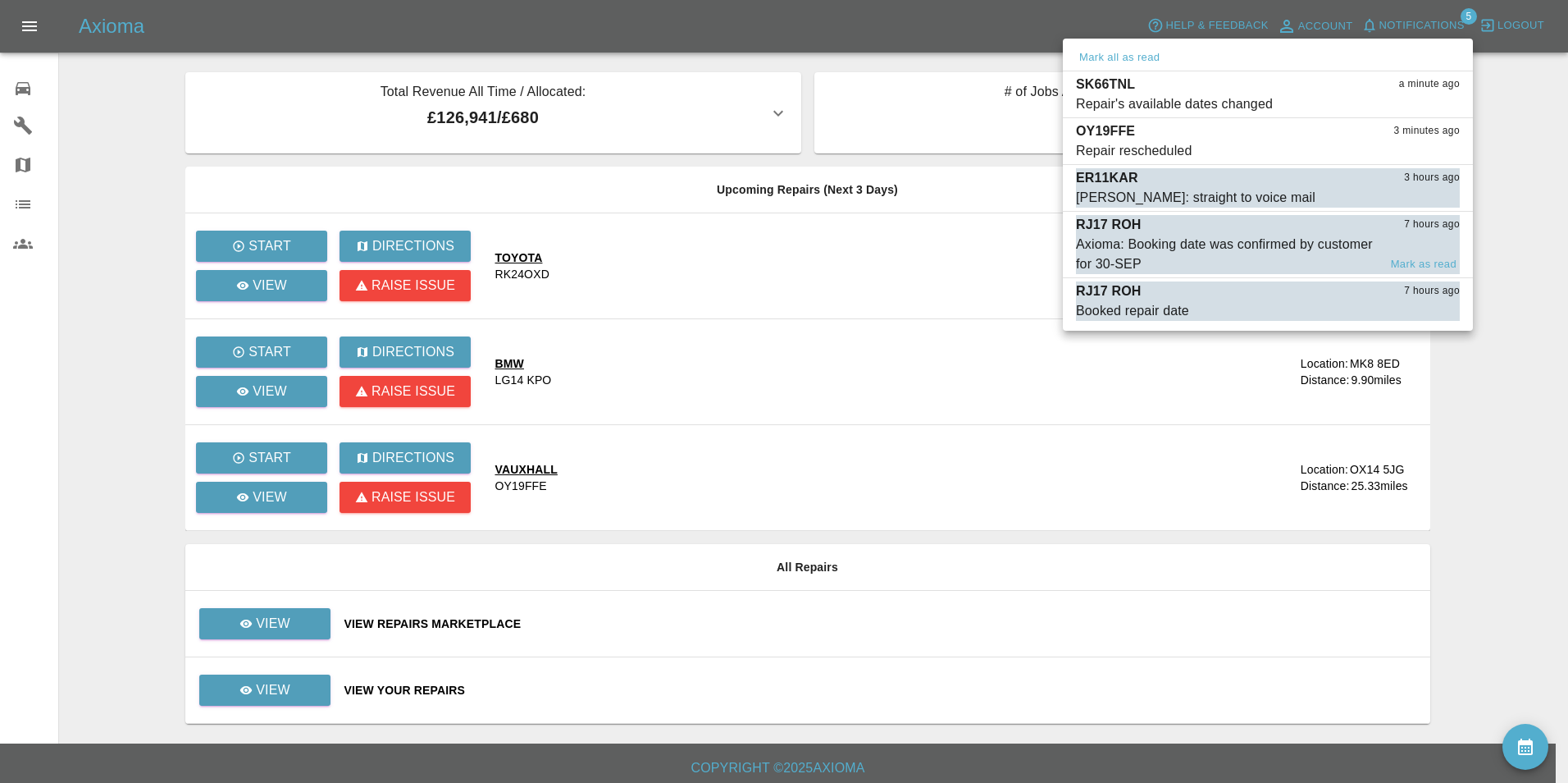
click at [1263, 239] on div "Axioma: Booking date was confirmed by customer for 30-SEP" at bounding box center [1227, 255] width 302 height 40
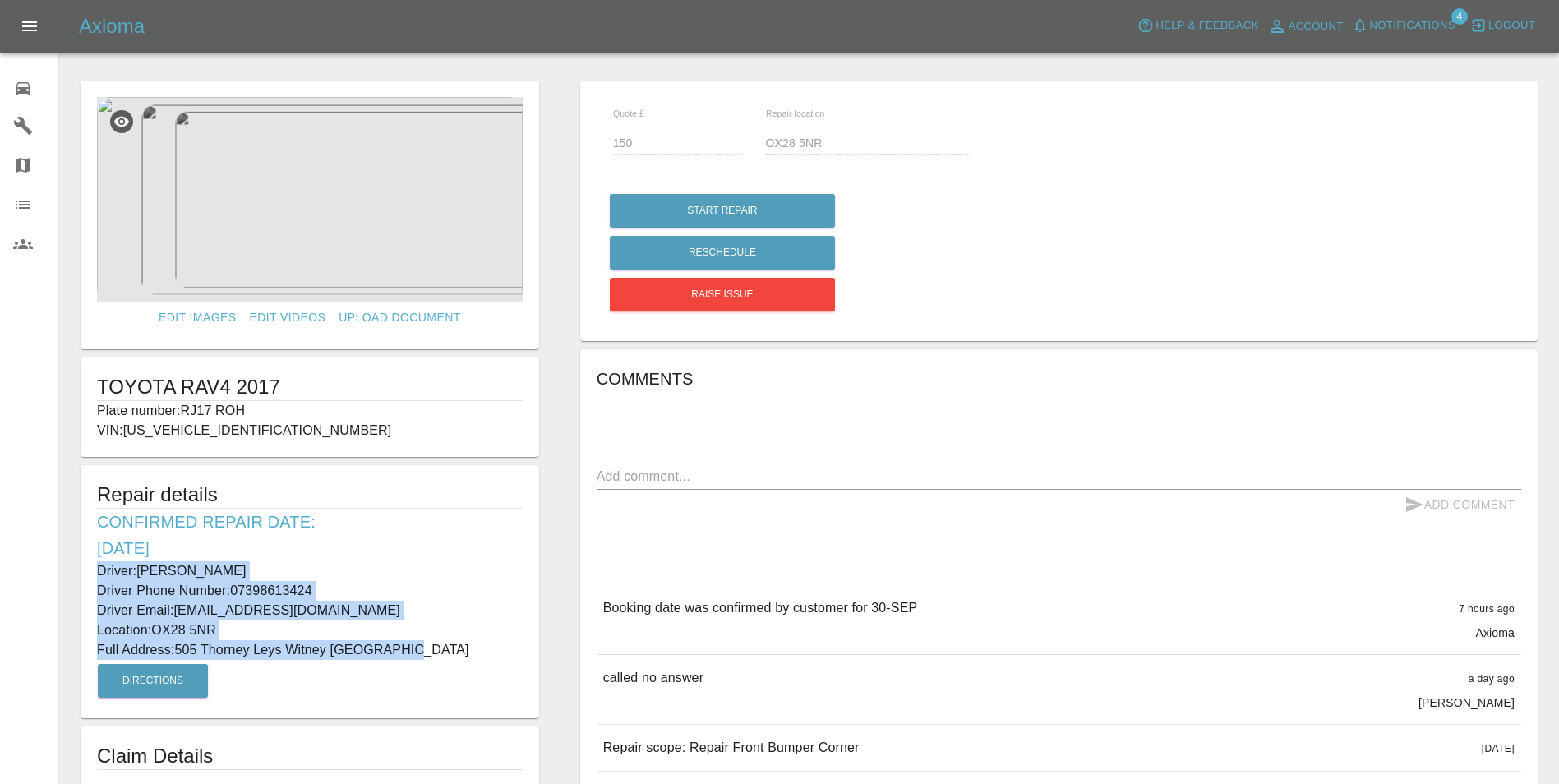
drag, startPoint x: 96, startPoint y: 564, endPoint x: 409, endPoint y: 642, distance: 322.6
click at [409, 642] on div "Repair details Confirmed Repair Date: [DATE] Driver: [PERSON_NAME] Driver Phone…" at bounding box center [310, 592] width 459 height 253
copy div "Driver: [PERSON_NAME] Driver Phone Number: 07398613424 Driver Email: [EMAIL_ADD…"
click at [19, 88] on icon at bounding box center [23, 89] width 15 height 13
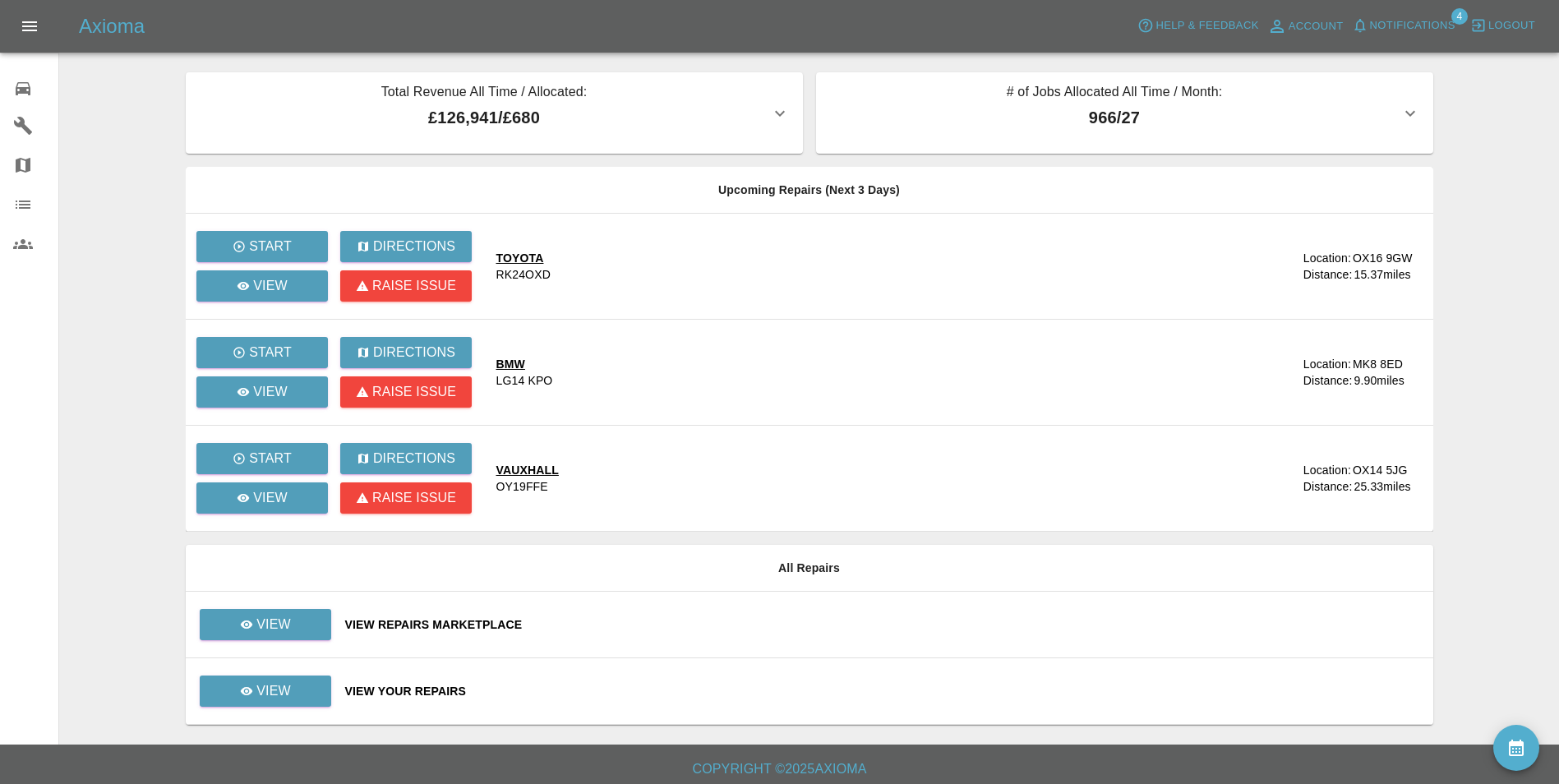
click at [426, 625] on div "View Repairs Marketplace" at bounding box center [883, 624] width 1075 height 17
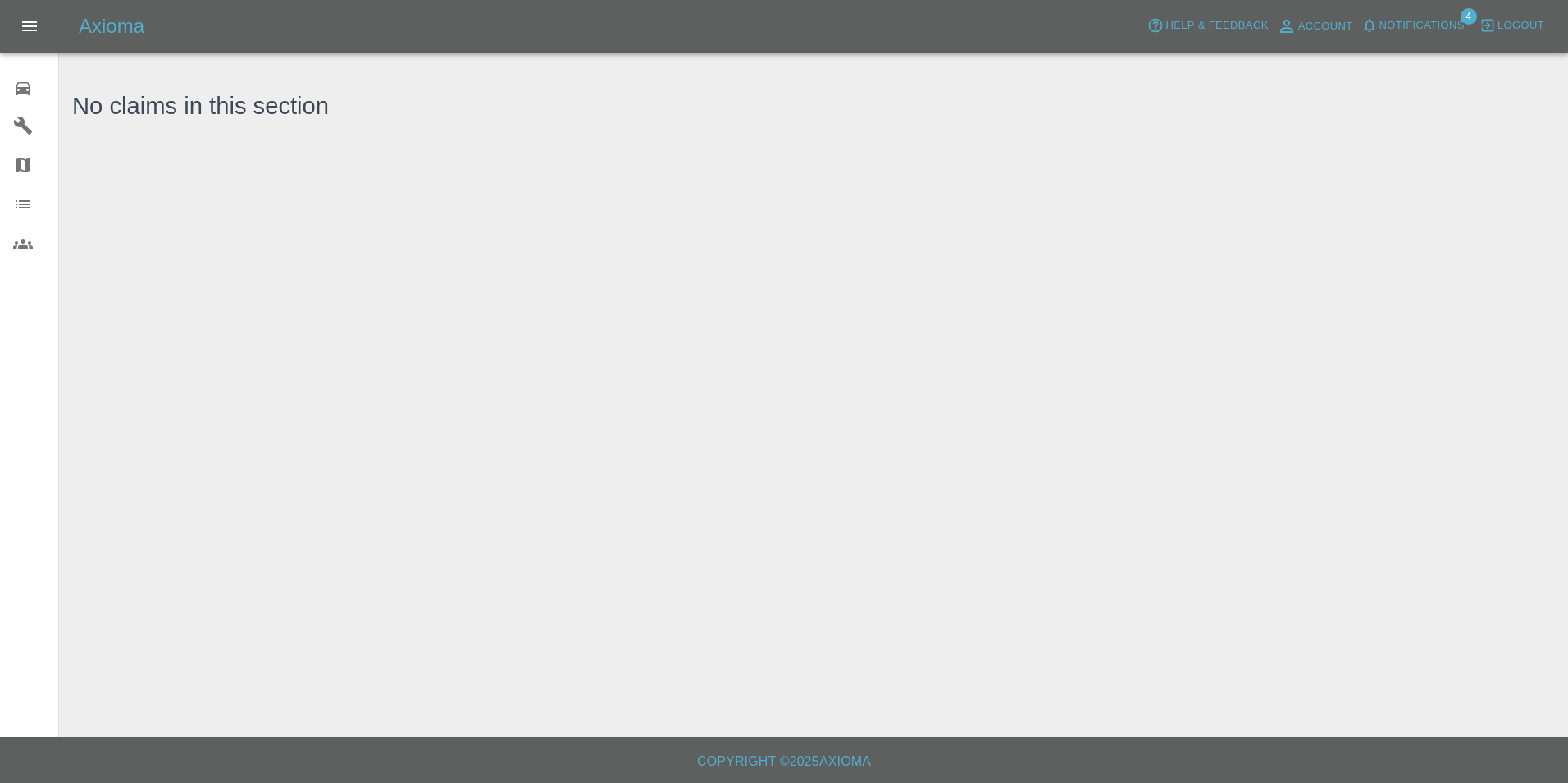
click at [28, 88] on icon at bounding box center [23, 88] width 15 height 13
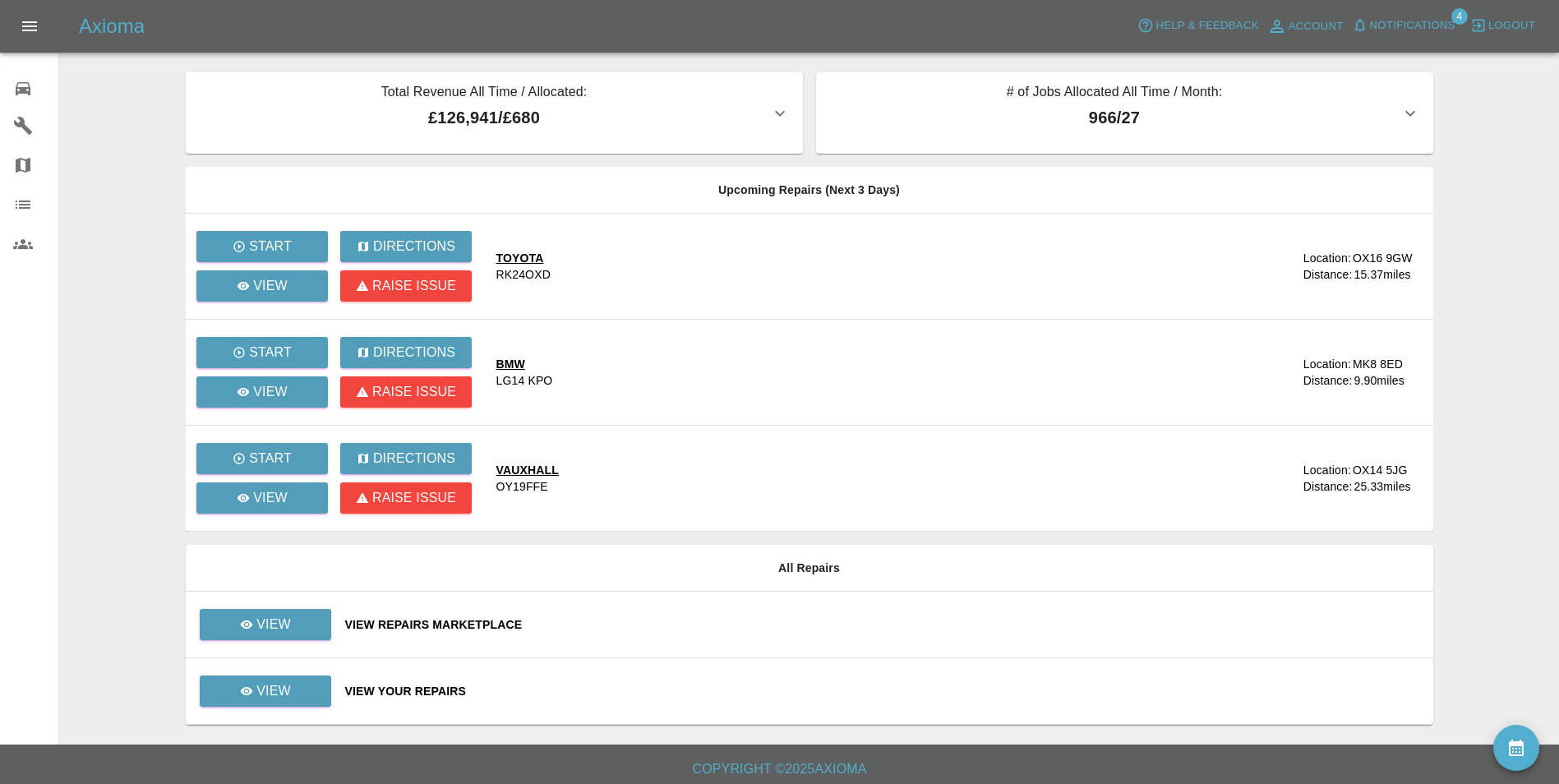
click at [407, 640] on td "View Repairs Marketplace" at bounding box center [883, 624] width 1102 height 66
click at [405, 695] on div "View Your Repairs" at bounding box center [883, 691] width 1075 height 17
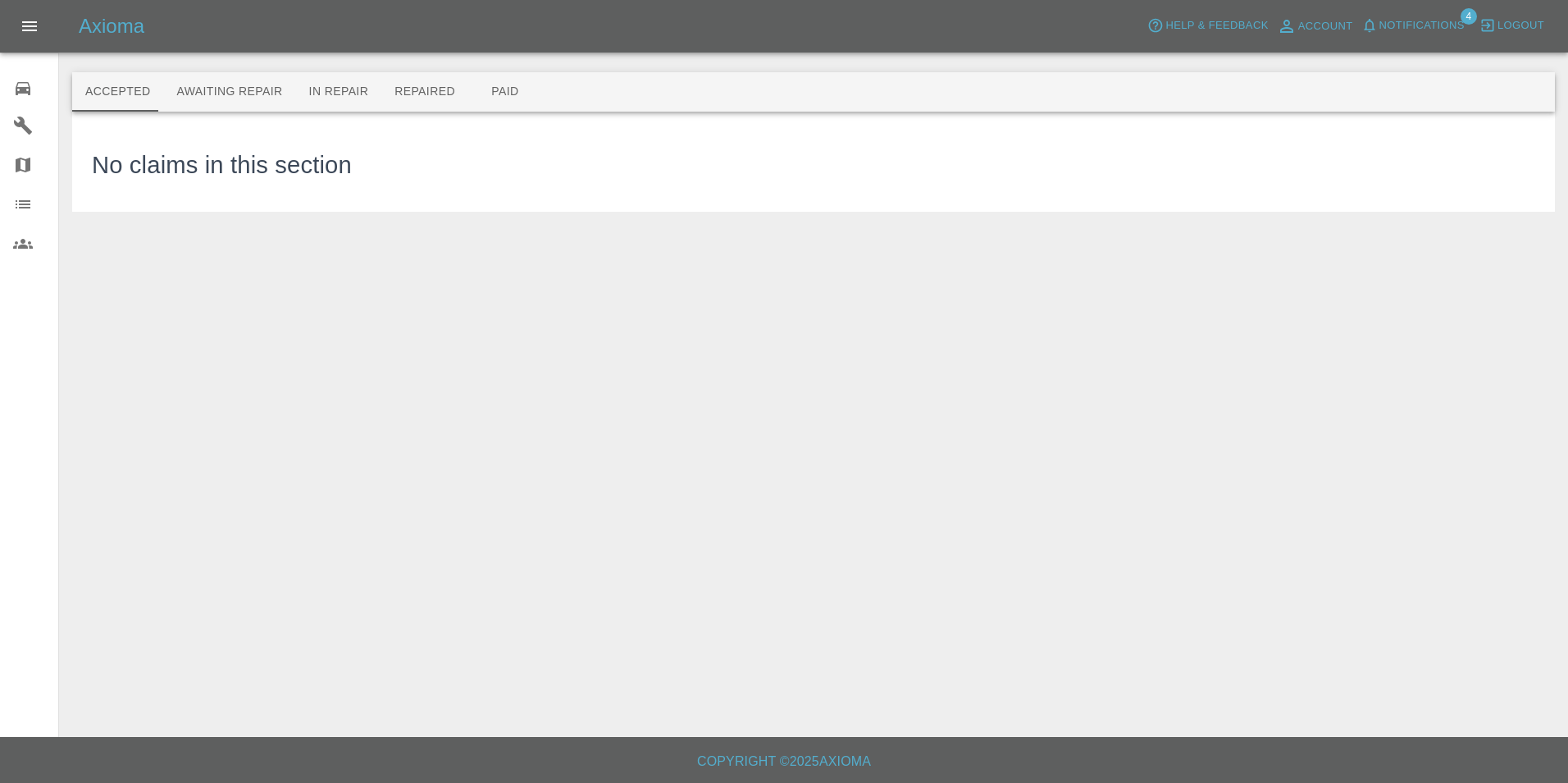
click at [207, 93] on button "Awaiting Repair" at bounding box center [229, 92] width 132 height 40
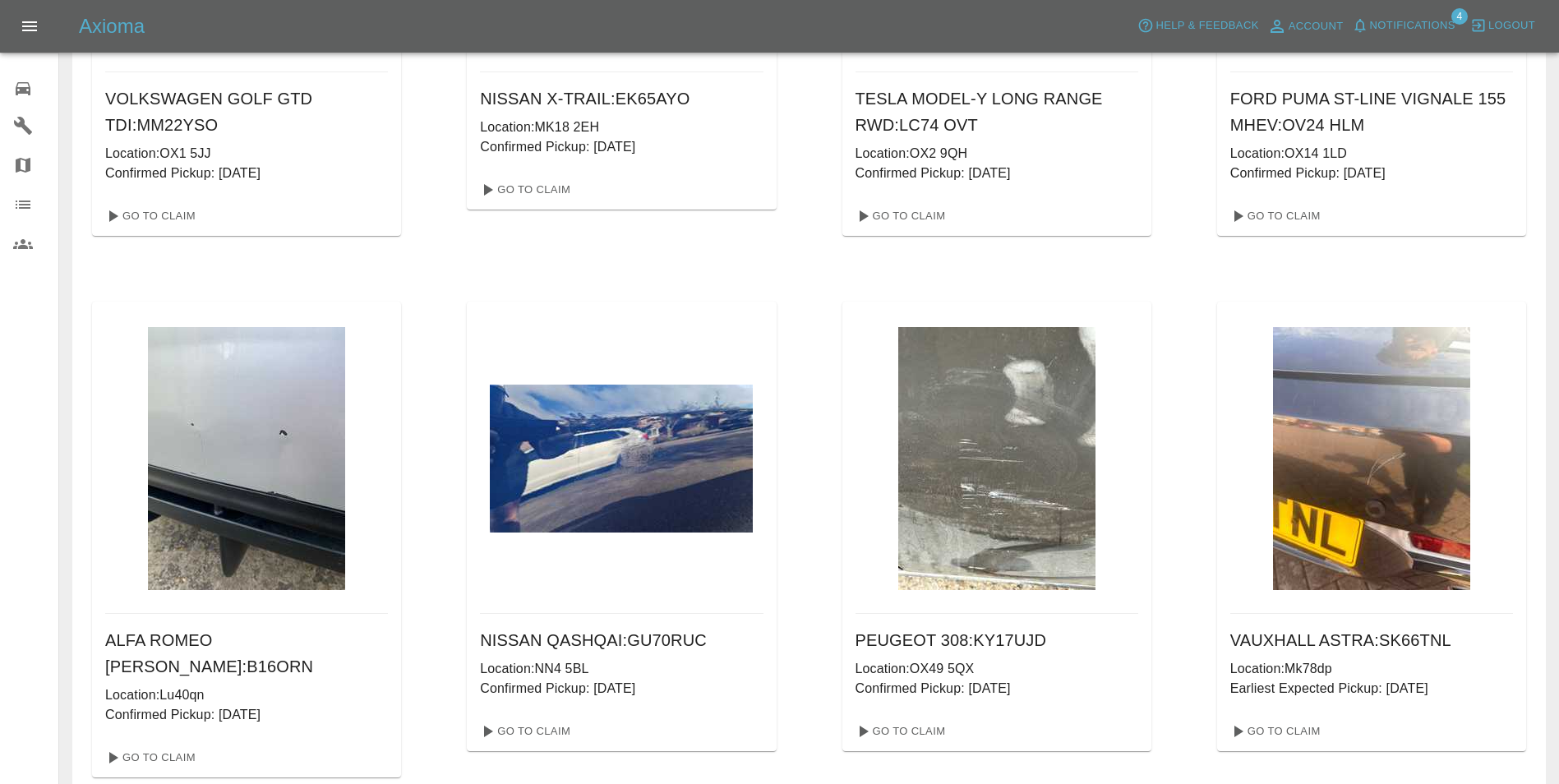
scroll to position [986, 0]
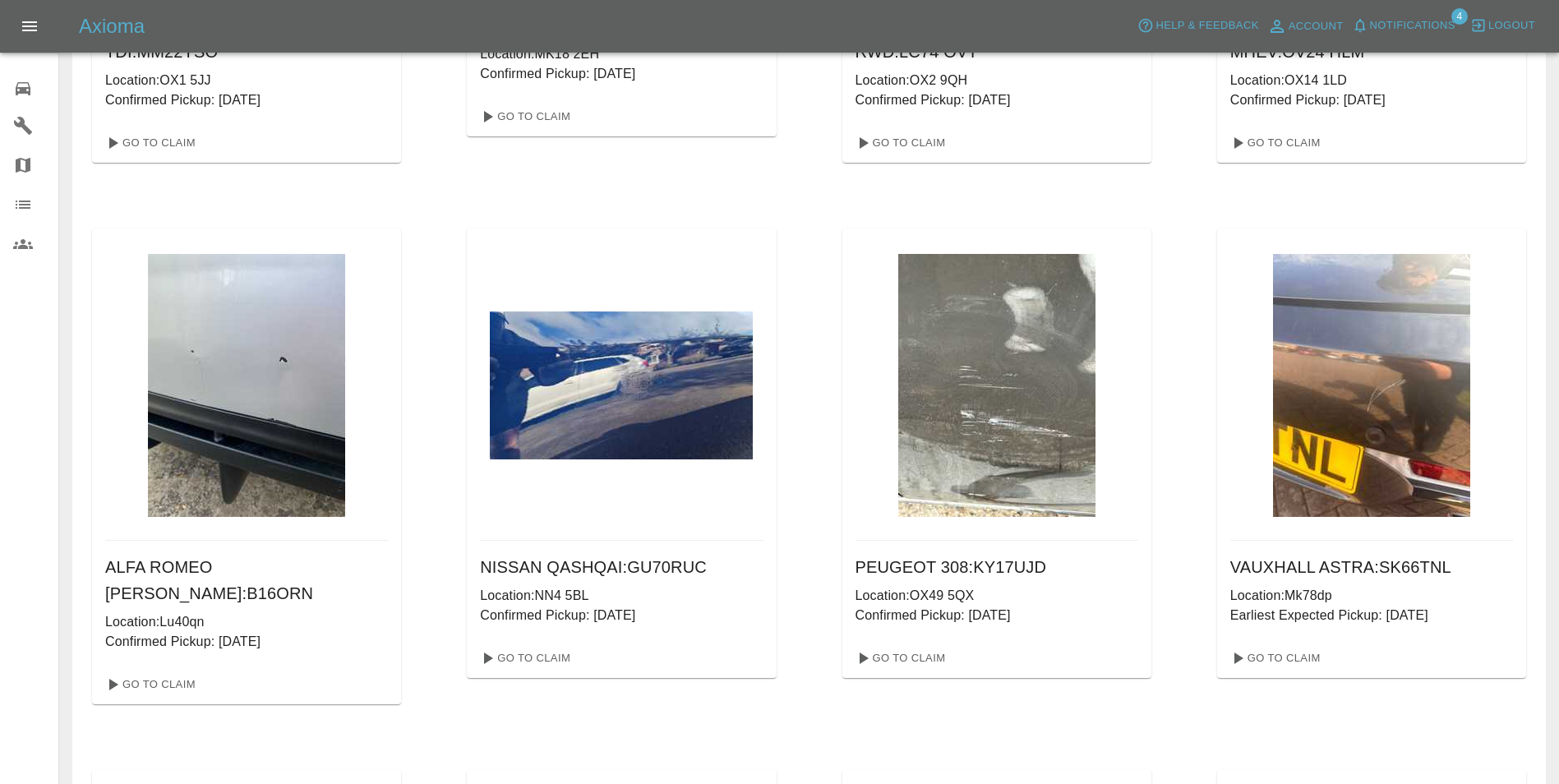
click at [271, 426] on img at bounding box center [247, 386] width 197 height 263
click at [172, 671] on link "Go To Claim" at bounding box center [149, 685] width 101 height 26
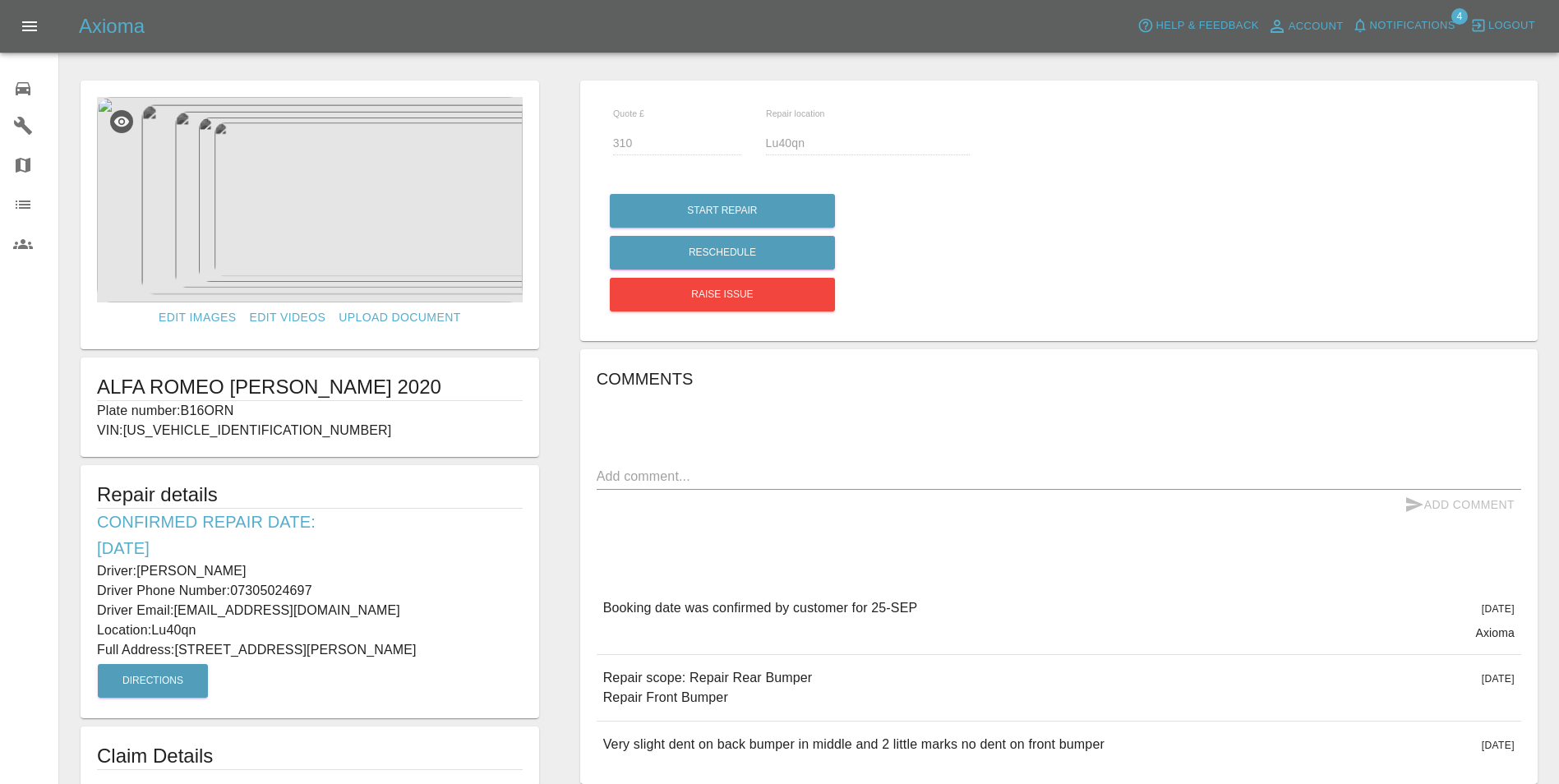
click at [308, 238] on img at bounding box center [310, 200] width 426 height 205
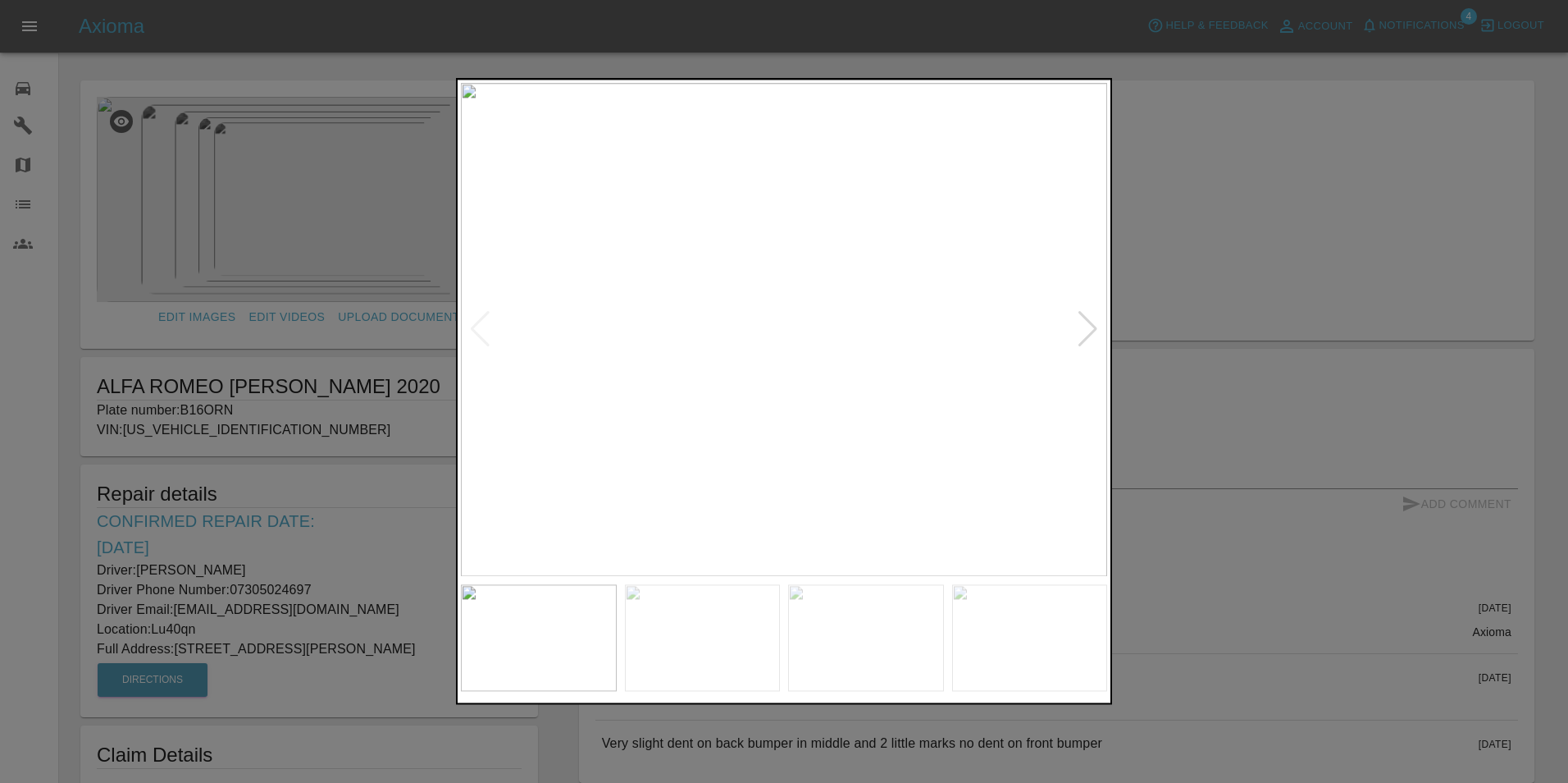
click at [1098, 330] on div at bounding box center [1088, 330] width 22 height 36
click at [1099, 330] on img at bounding box center [784, 329] width 646 height 493
click at [1089, 331] on div at bounding box center [1088, 330] width 22 height 36
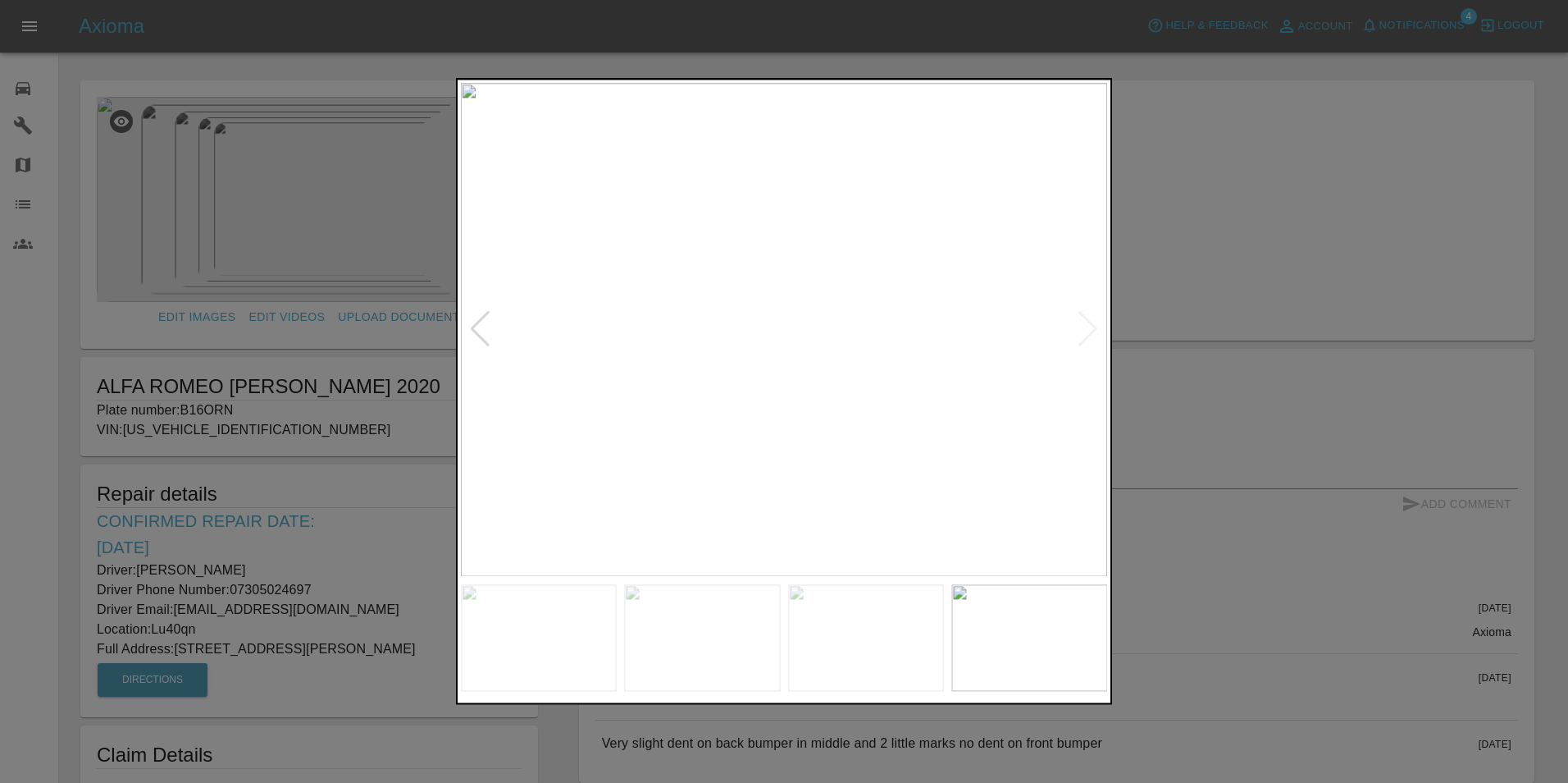
click at [1089, 331] on img at bounding box center [784, 329] width 646 height 493
click at [1203, 294] on div at bounding box center [784, 391] width 1568 height 783
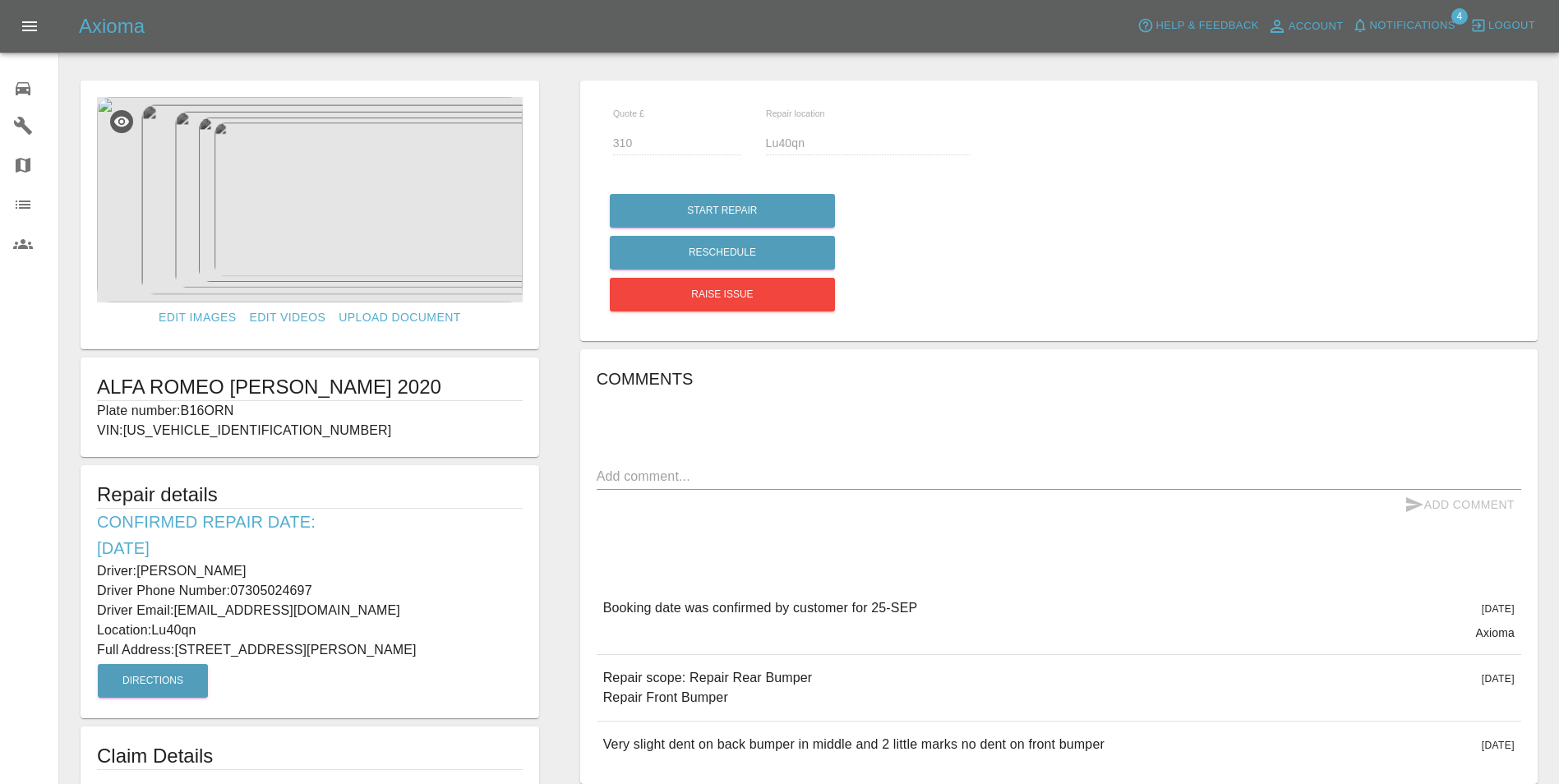
click at [1417, 29] on span "Notifications" at bounding box center [1412, 26] width 85 height 19
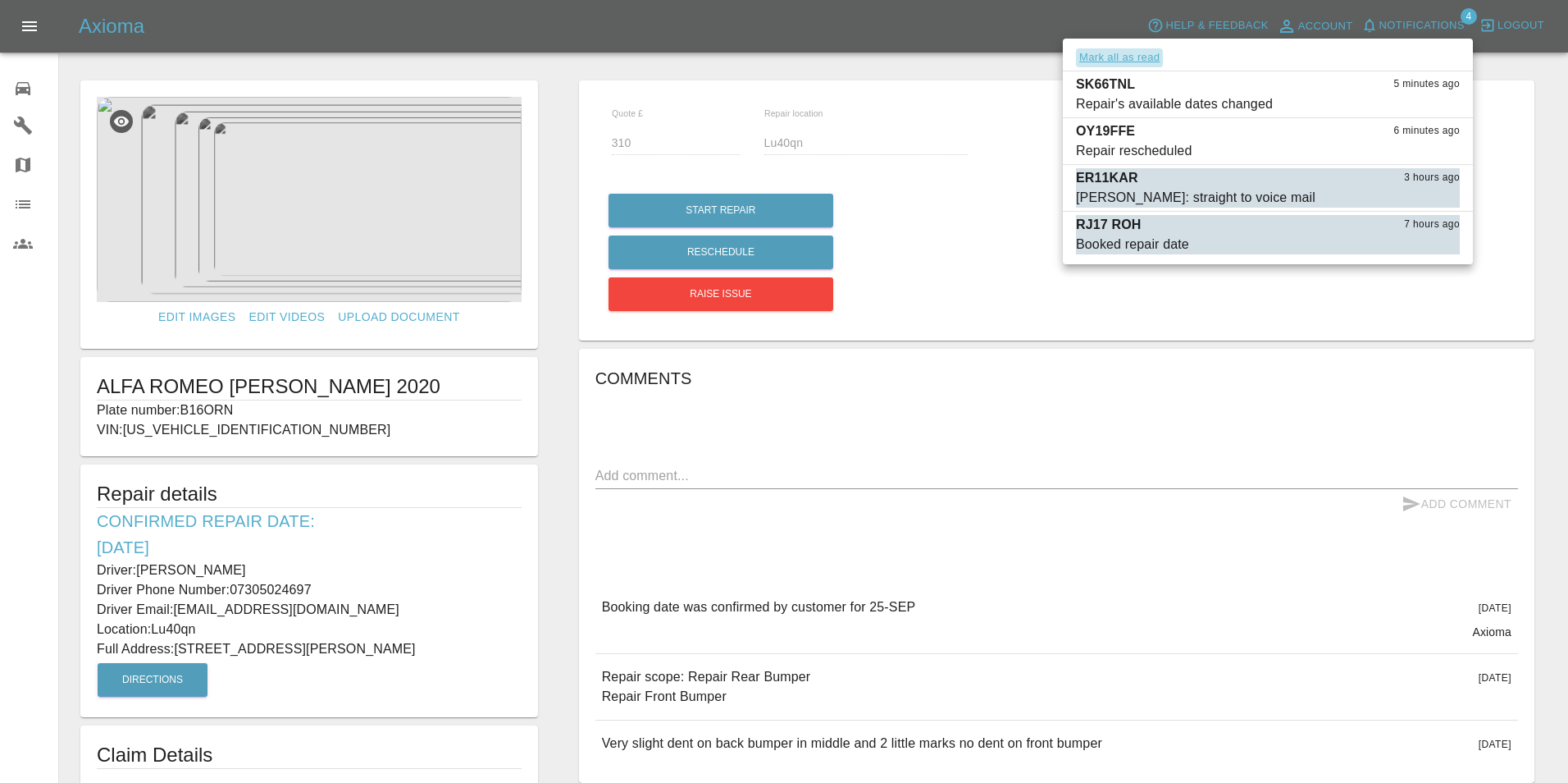
click at [1126, 57] on button "Mark all as read" at bounding box center [1119, 58] width 87 height 19
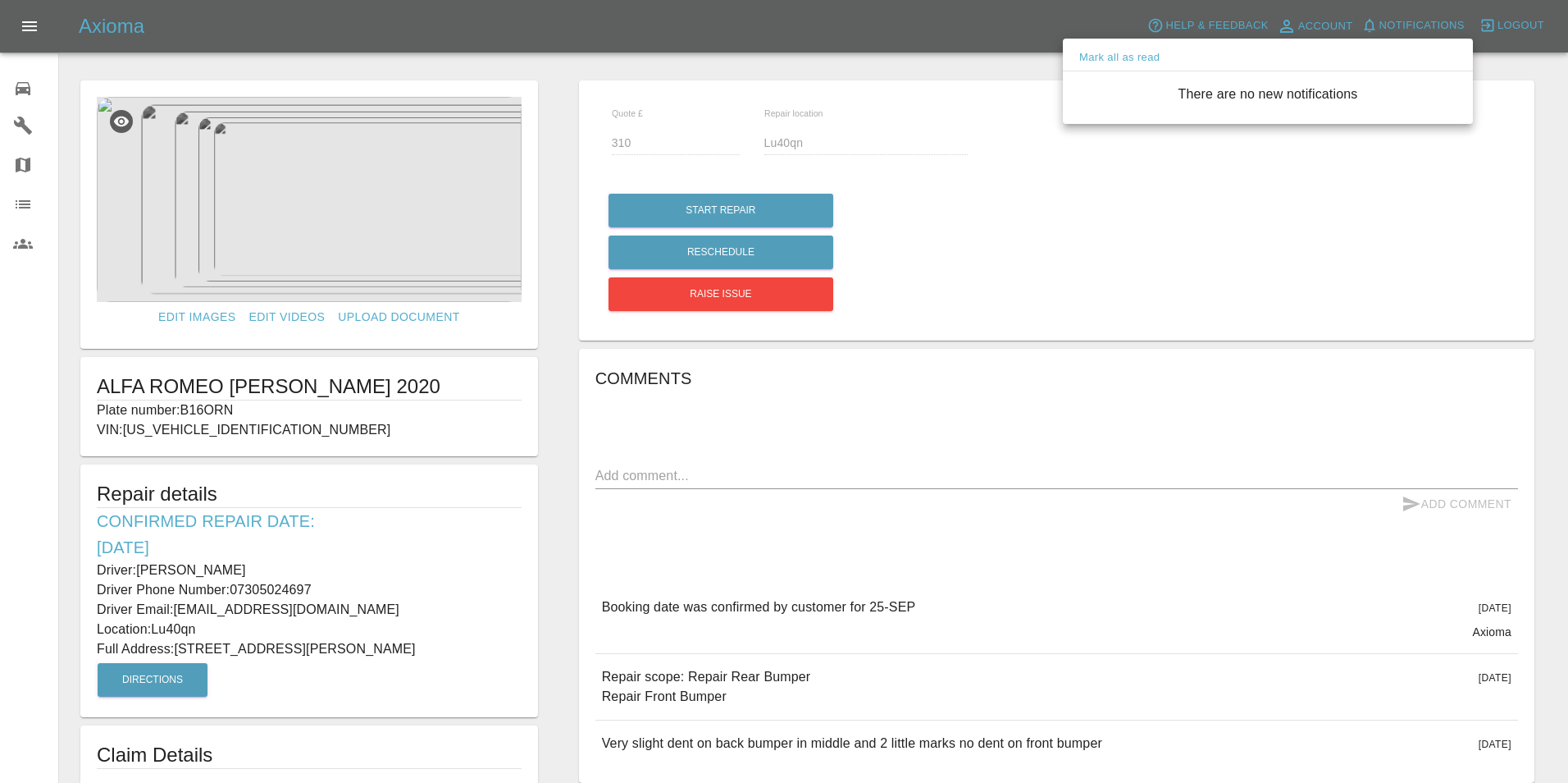
click at [969, 37] on div at bounding box center [784, 391] width 1568 height 783
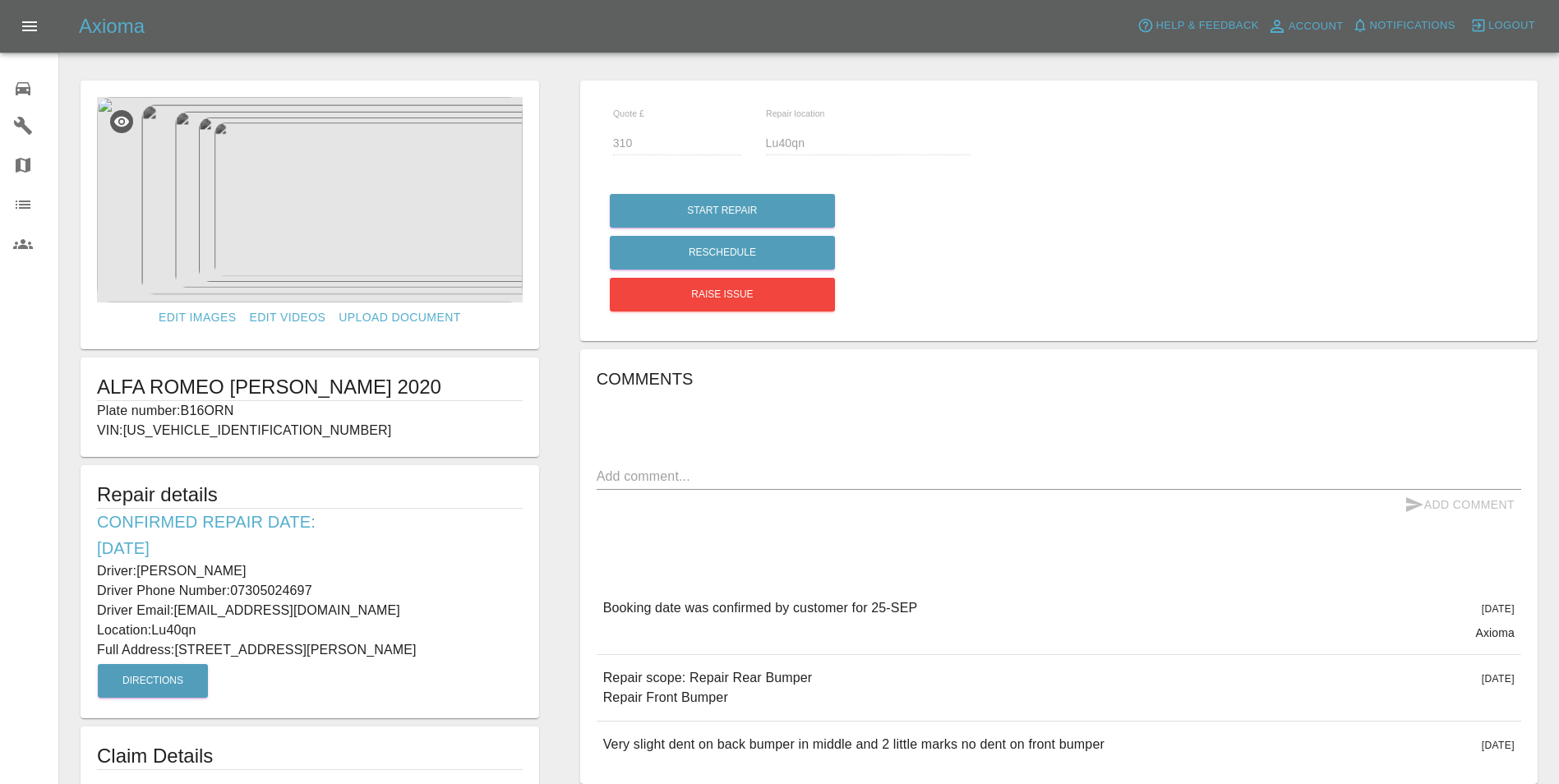
click at [21, 89] on icon at bounding box center [23, 89] width 15 height 13
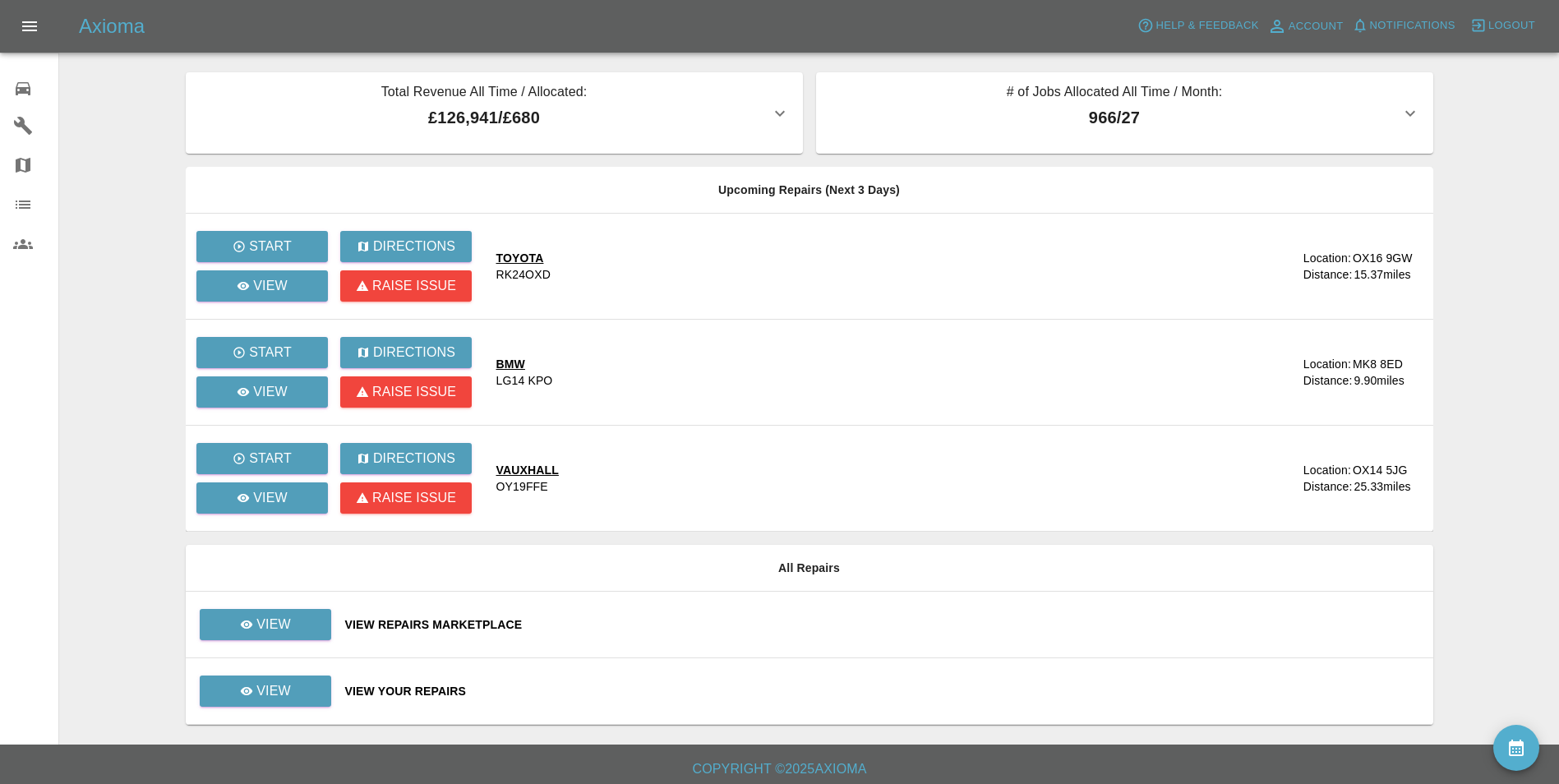
click at [1511, 756] on icon "availability" at bounding box center [1517, 748] width 15 height 17
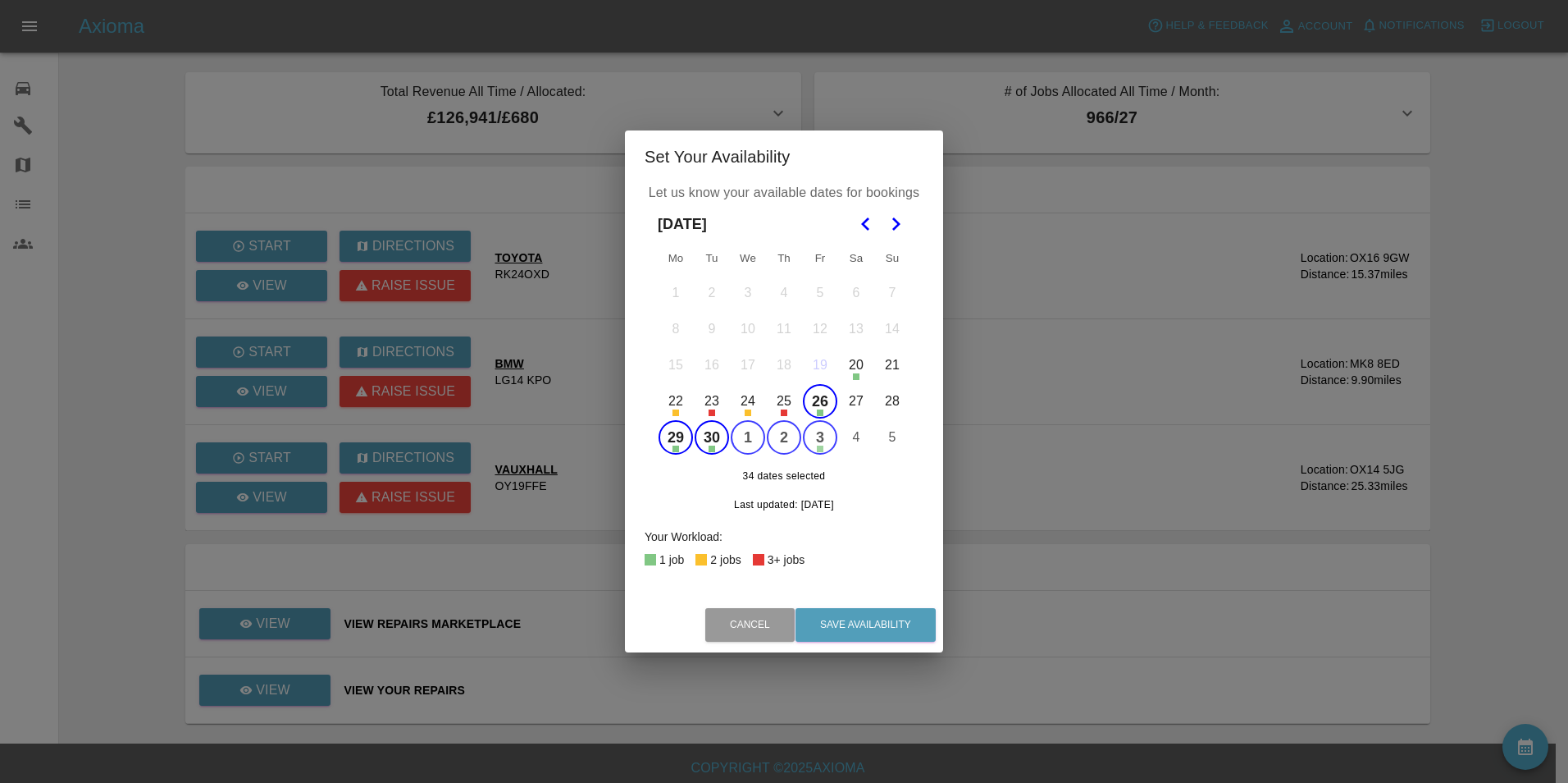
click at [893, 225] on icon "Go to the Next Month" at bounding box center [896, 224] width 20 height 20
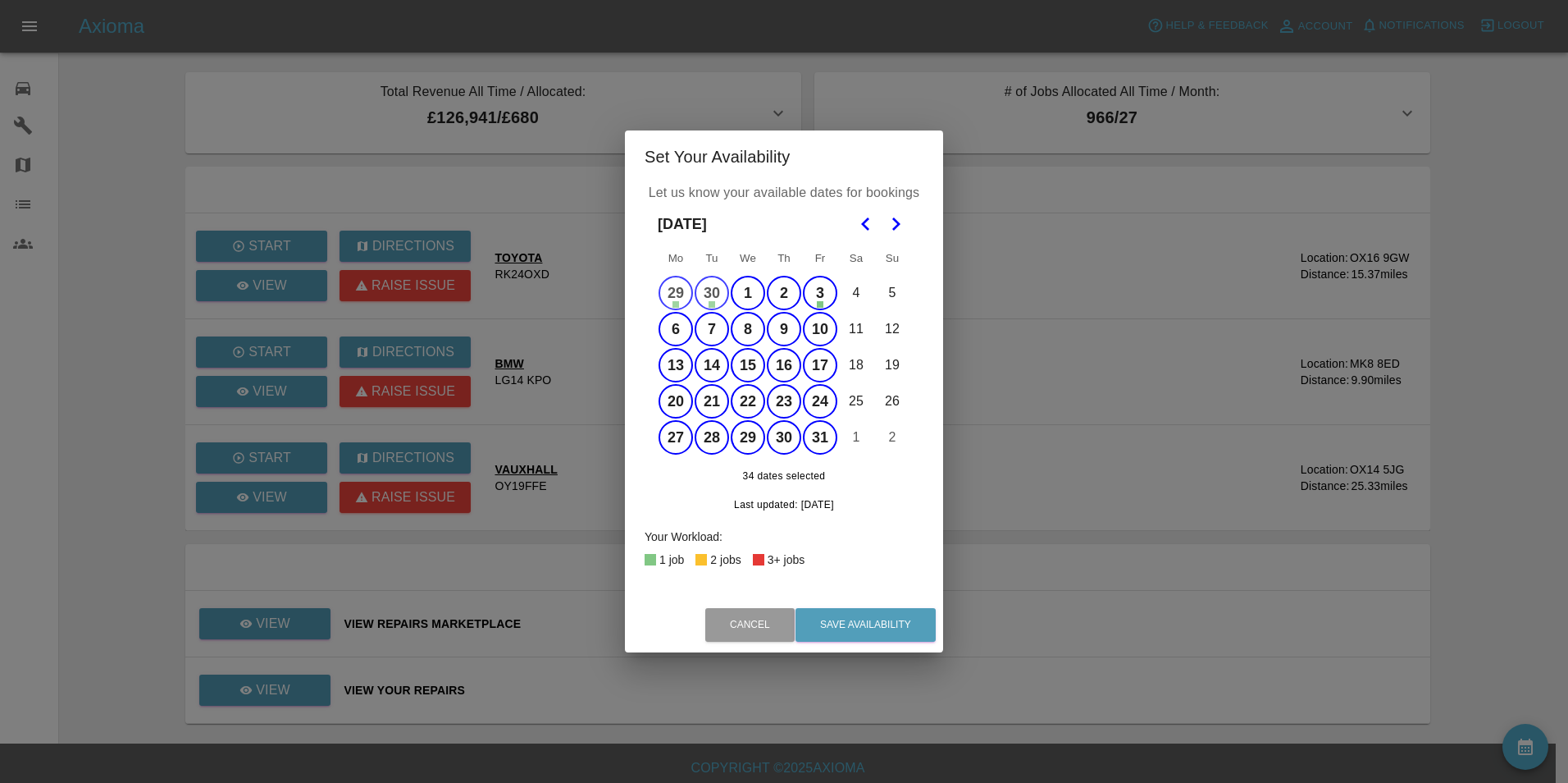
click at [899, 224] on polygon "Go to the Next Month" at bounding box center [897, 224] width 8 height 13
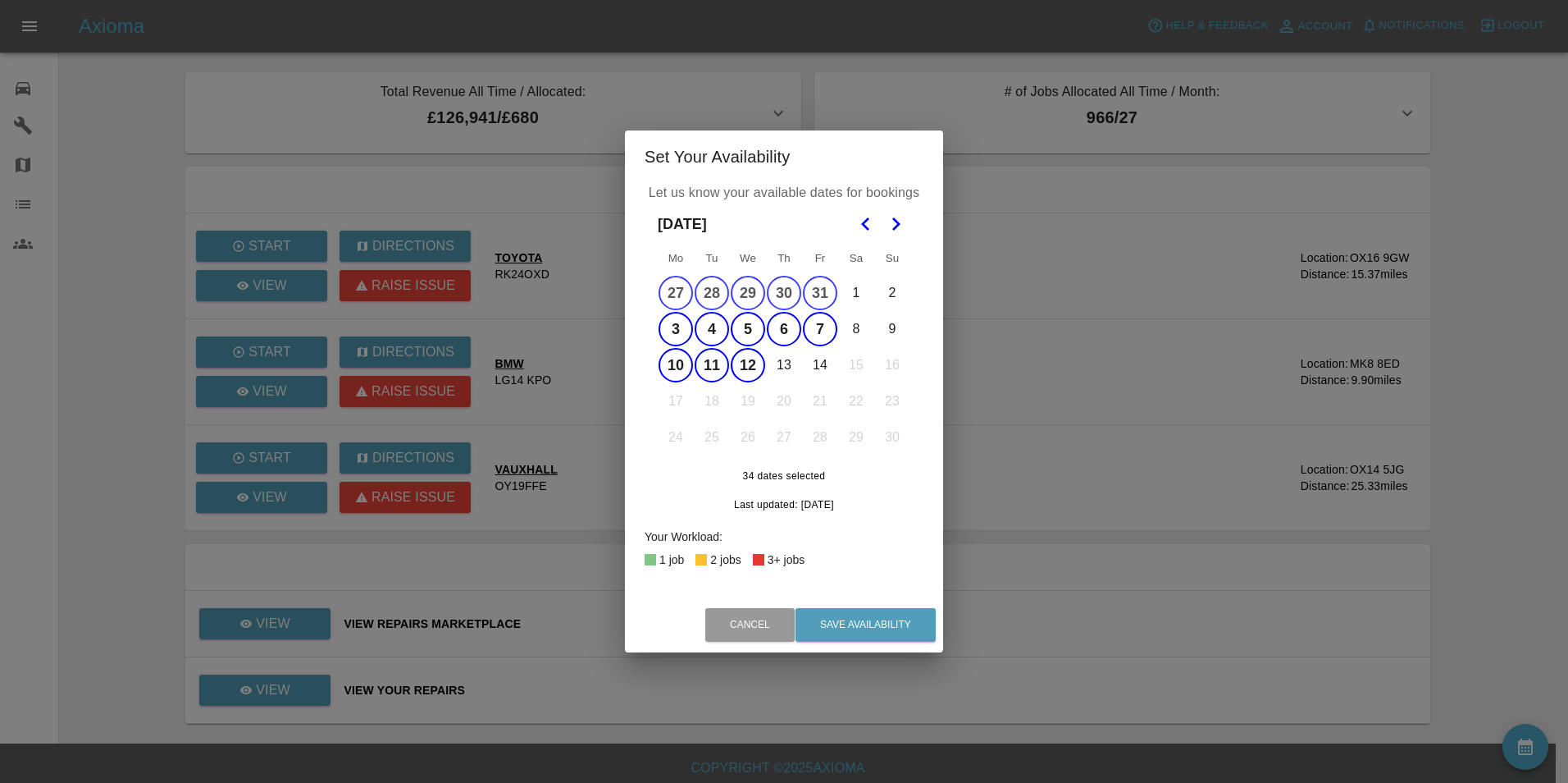
click at [782, 366] on button "13" at bounding box center [784, 365] width 35 height 35
click at [832, 367] on button "14" at bounding box center [820, 365] width 35 height 35
click at [865, 624] on button "Save Availability" at bounding box center [865, 624] width 141 height 34
